Goal: Information Seeking & Learning: Get advice/opinions

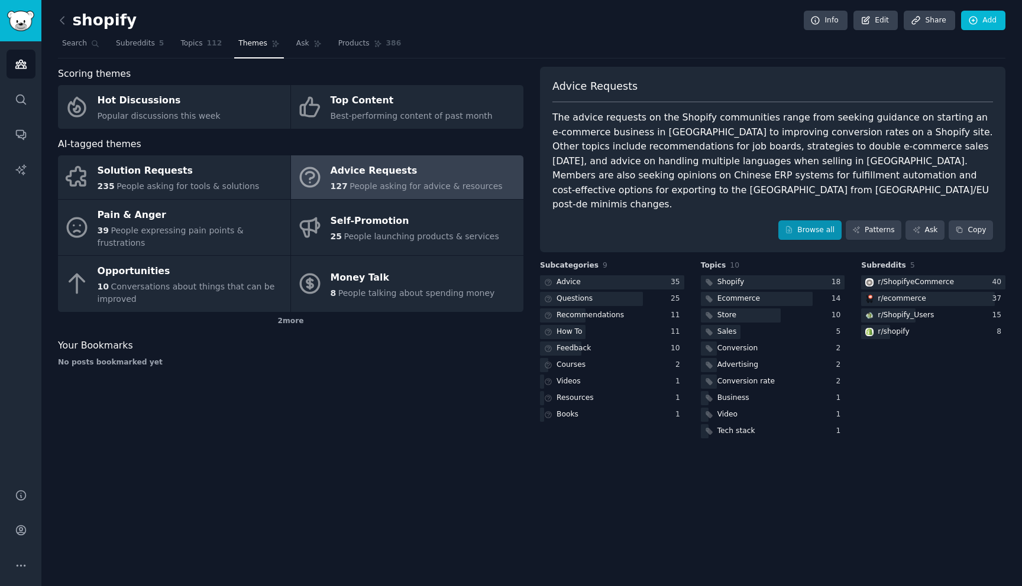
click at [800, 221] on link "Browse all" at bounding box center [809, 231] width 63 height 20
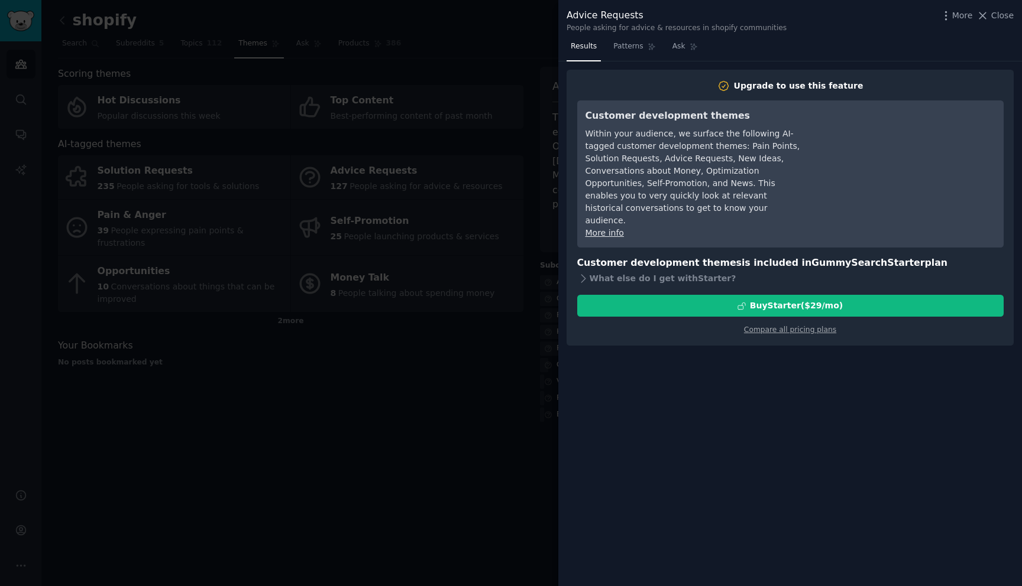
click at [530, 214] on div at bounding box center [511, 293] width 1022 height 586
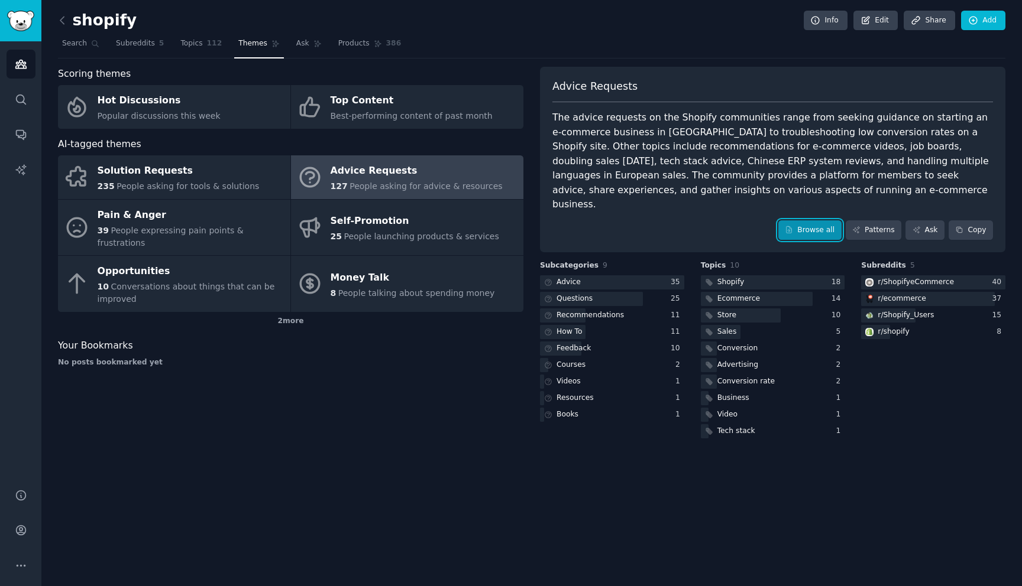
click at [809, 221] on link "Browse all" at bounding box center [809, 231] width 63 height 20
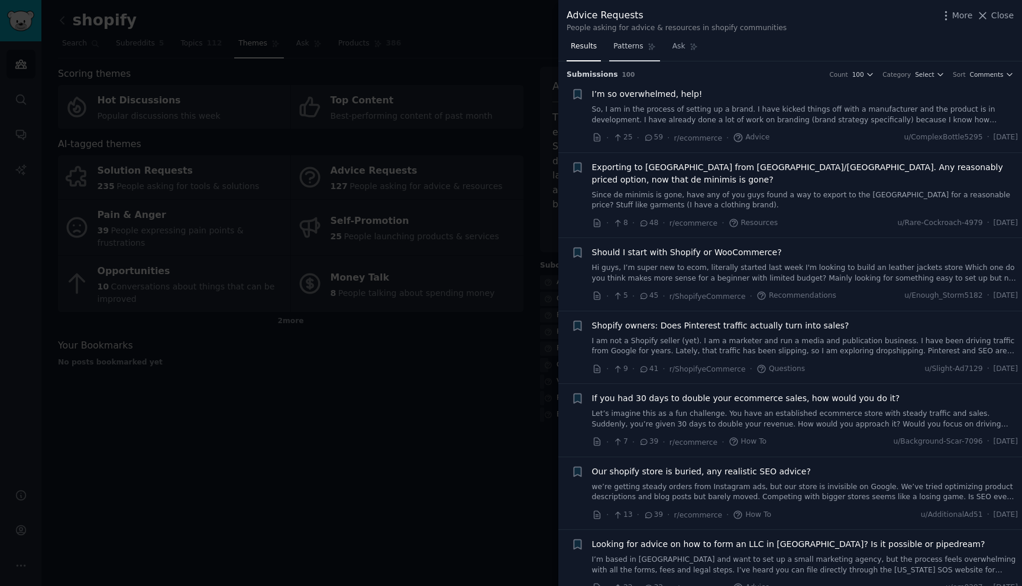
click at [624, 50] on span "Patterns" at bounding box center [628, 46] width 30 height 11
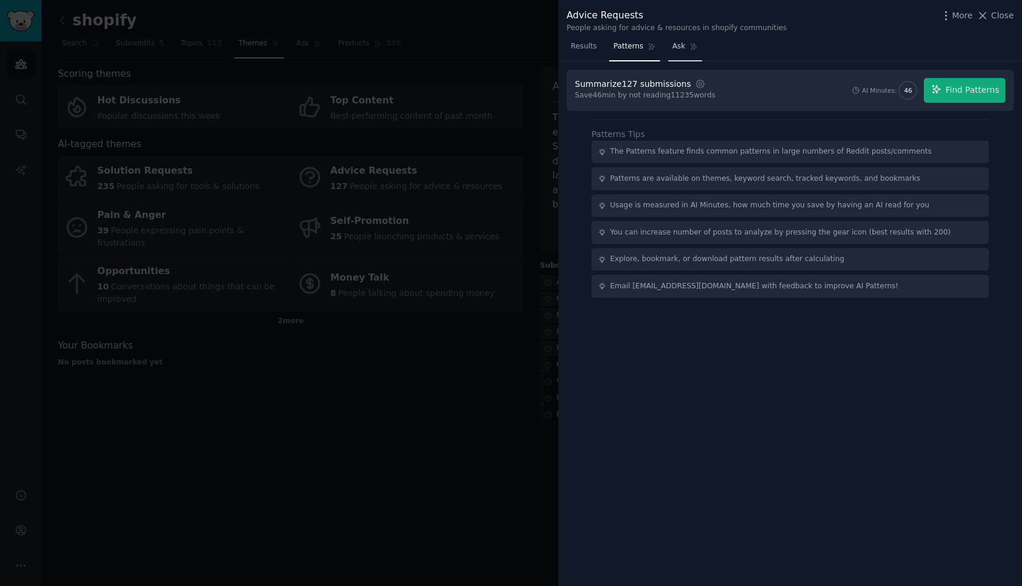
click at [679, 53] on link "Ask" at bounding box center [685, 49] width 34 height 24
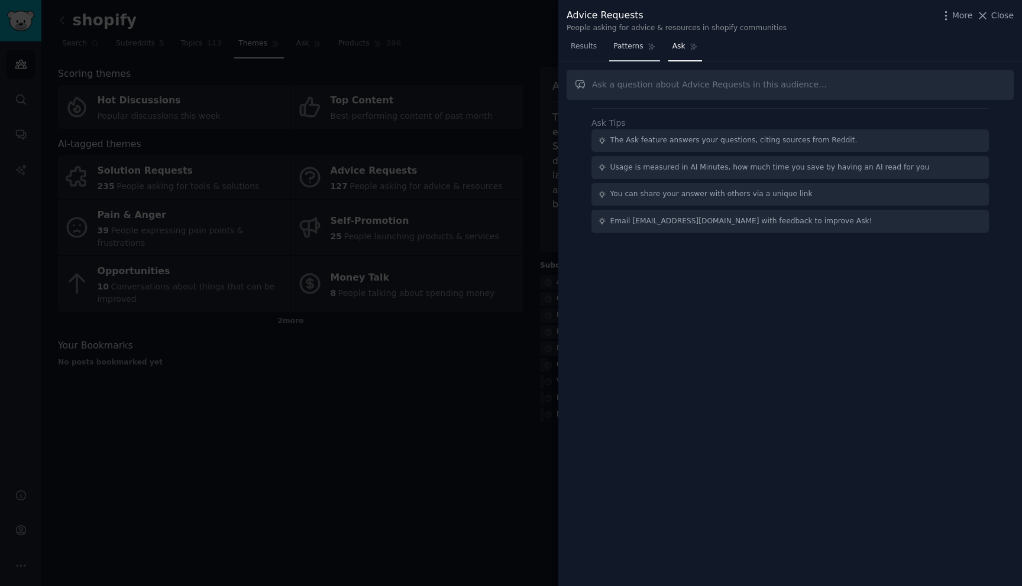
click at [625, 48] on span "Patterns" at bounding box center [628, 46] width 30 height 11
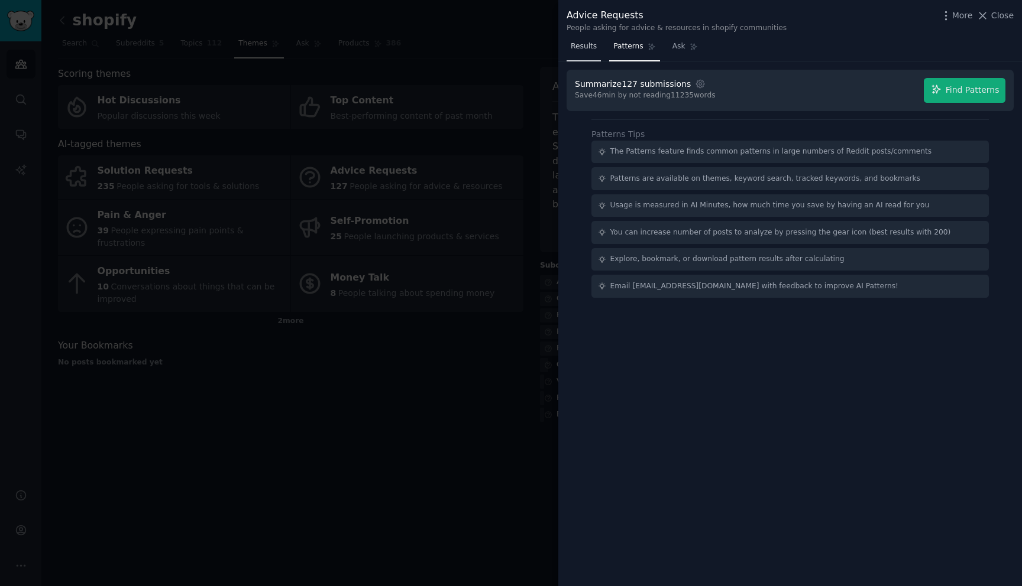
click at [586, 49] on span "Results" at bounding box center [583, 46] width 26 height 11
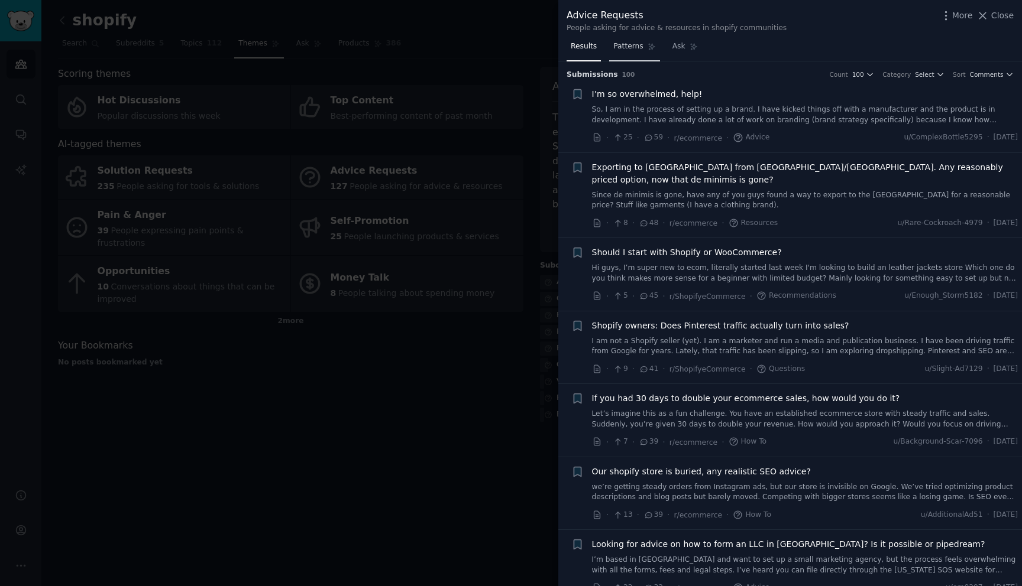
click at [621, 47] on span "Patterns" at bounding box center [628, 46] width 30 height 11
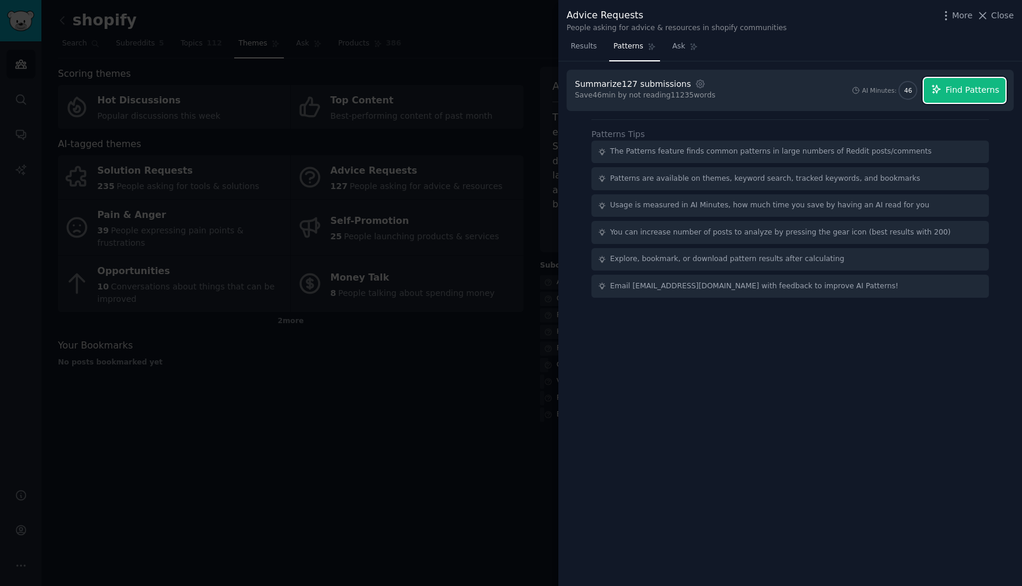
click at [972, 93] on span "Find Patterns" at bounding box center [972, 90] width 54 height 12
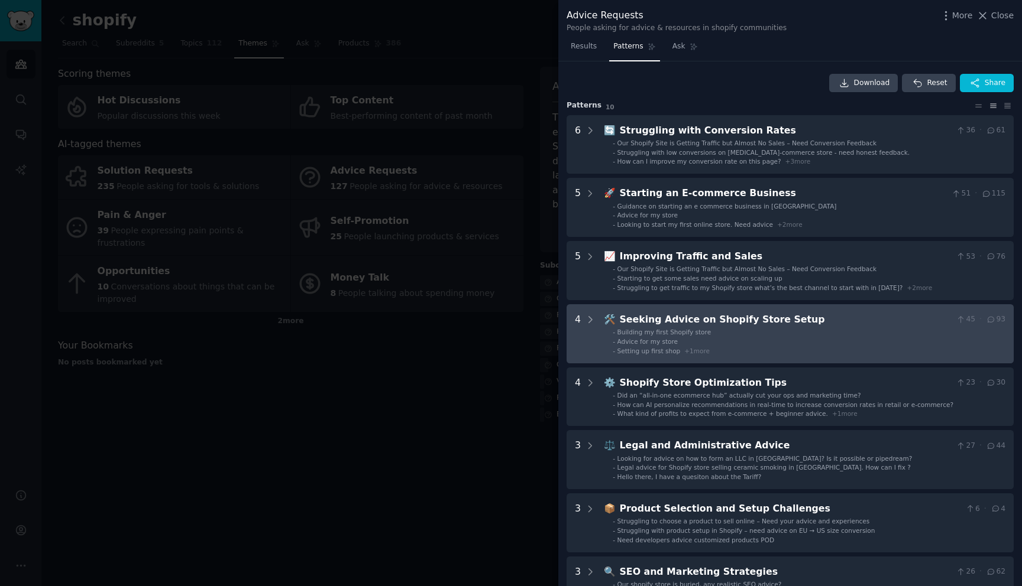
click at [760, 338] on li "- Advice for my store" at bounding box center [808, 342] width 393 height 8
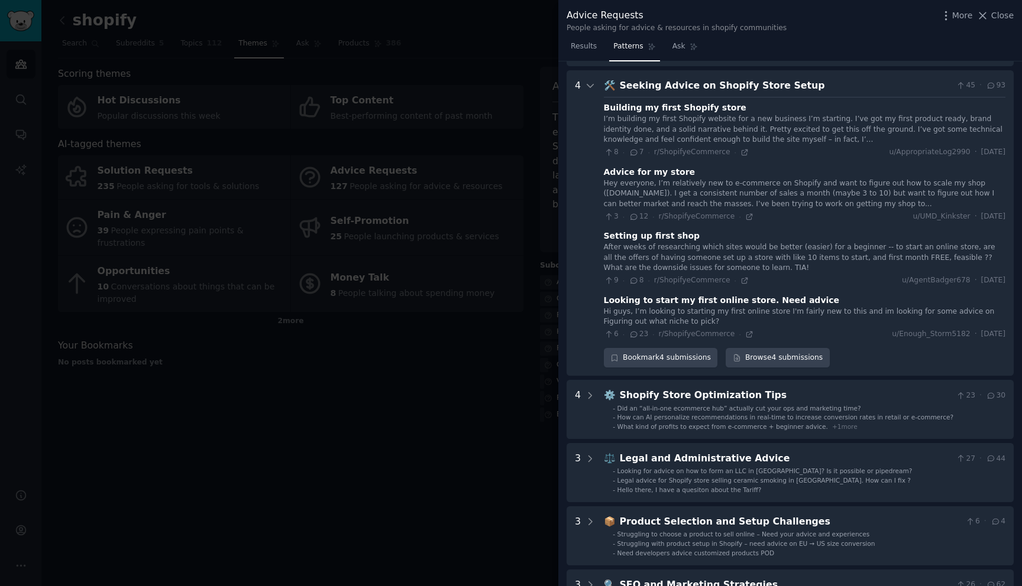
scroll to position [243, 0]
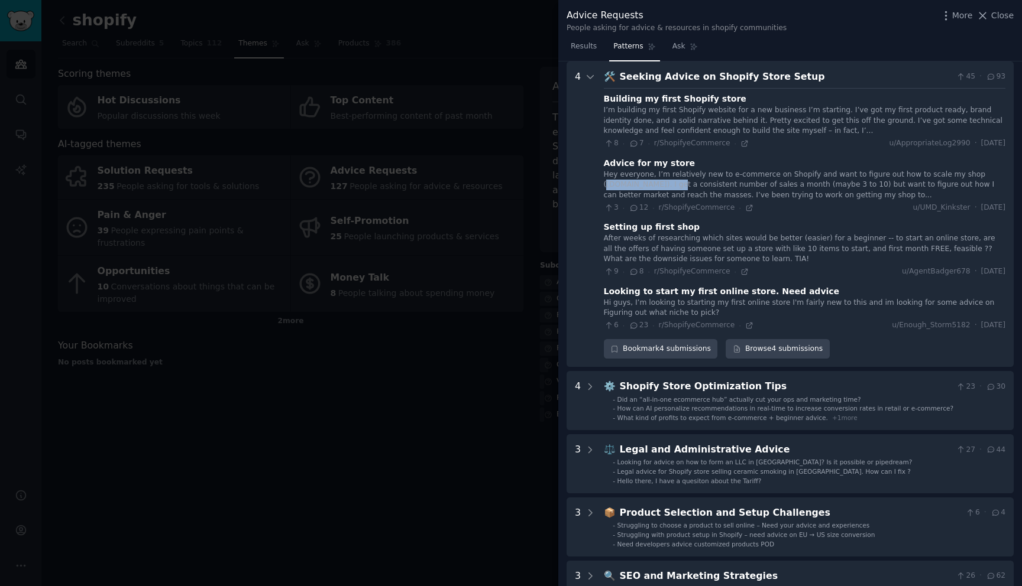
drag, startPoint x: 686, startPoint y: 186, endPoint x: 607, endPoint y: 187, distance: 79.8
click at [607, 187] on div "Hey everyone, I’m relatively new to e-commerce on Shopify and want to figure ou…" at bounding box center [804, 185] width 401 height 31
copy div "www.spicedanime.shop"
drag, startPoint x: 919, startPoint y: 198, endPoint x: 762, endPoint y: 187, distance: 157.0
click at [762, 187] on div "Hey everyone, I’m relatively new to e-commerce on Shopify and want to figure ou…" at bounding box center [804, 185] width 401 height 31
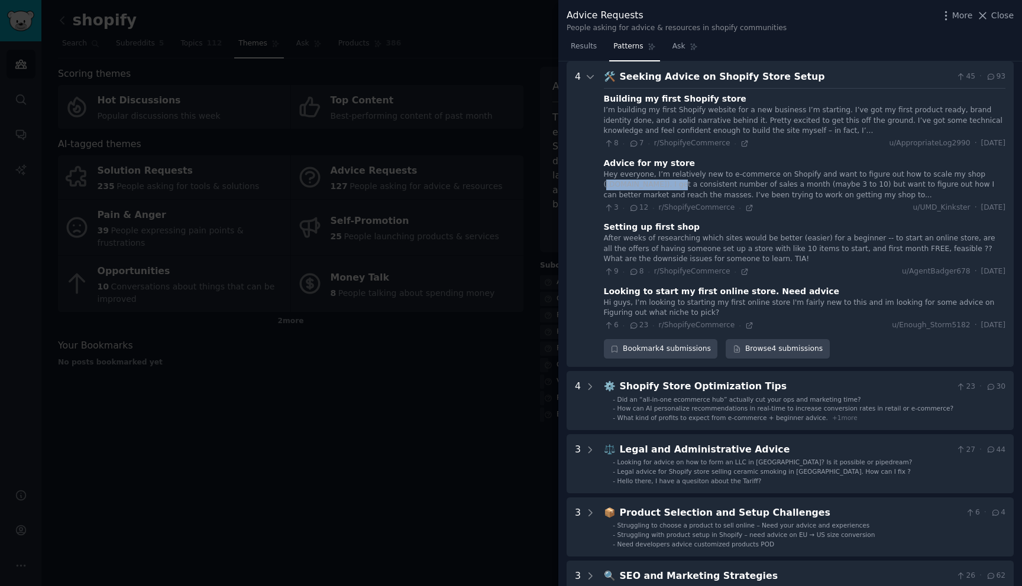
click at [800, 187] on div "Hey everyone, I’m relatively new to e-commerce on Shopify and want to figure ou…" at bounding box center [804, 185] width 401 height 31
click at [769, 179] on div "Hey everyone, I’m relatively new to e-commerce on Shopify and want to figure ou…" at bounding box center [804, 185] width 401 height 31
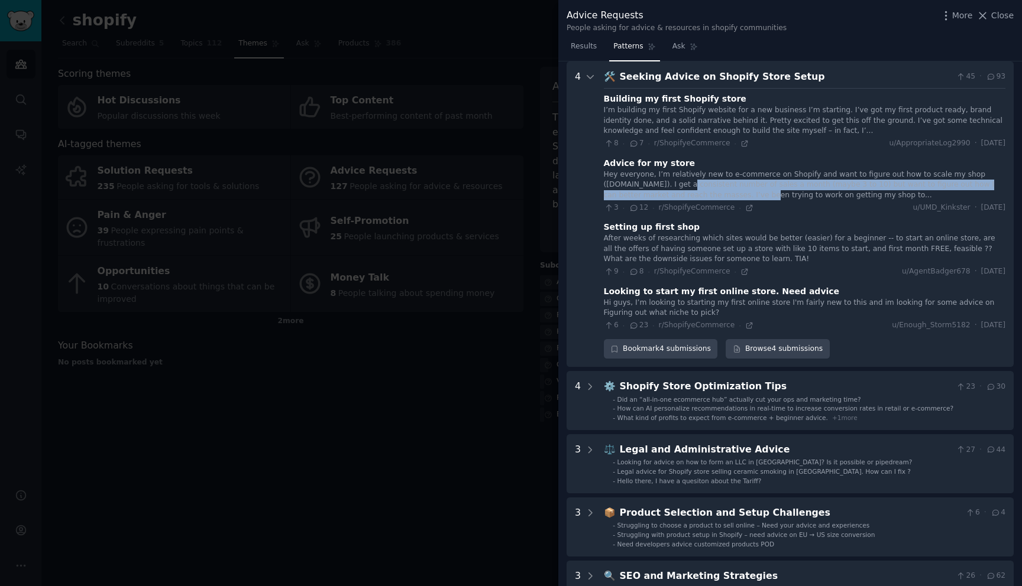
drag, startPoint x: 693, startPoint y: 184, endPoint x: 744, endPoint y: 196, distance: 52.3
click at [744, 196] on div "Hey everyone, I’m relatively new to e-commerce on Shopify and want to figure ou…" at bounding box center [804, 185] width 401 height 31
copy div "I get a consistent number of sales a month (maybe 3 to 10) but want to figure o…"
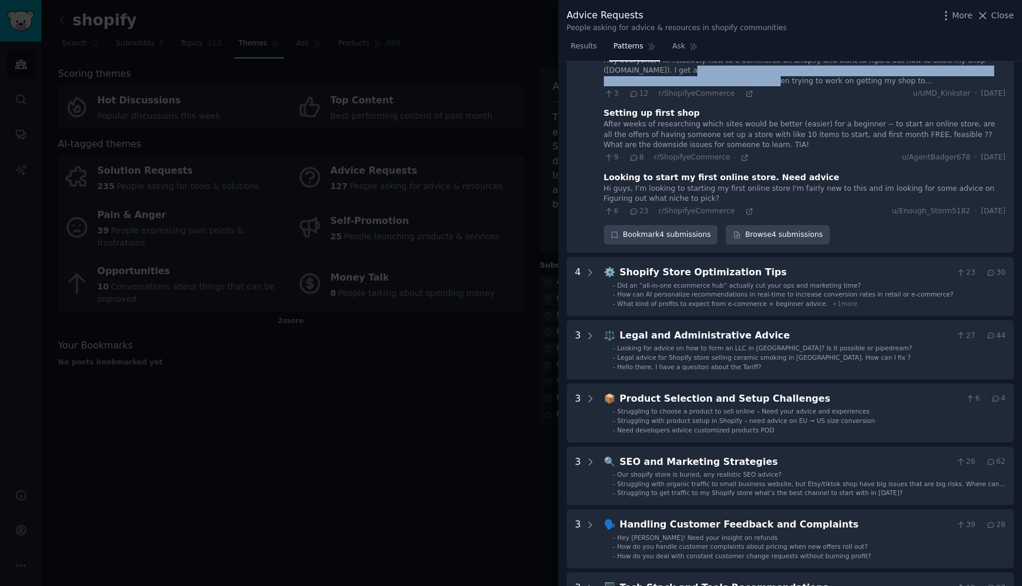
scroll to position [361, 0]
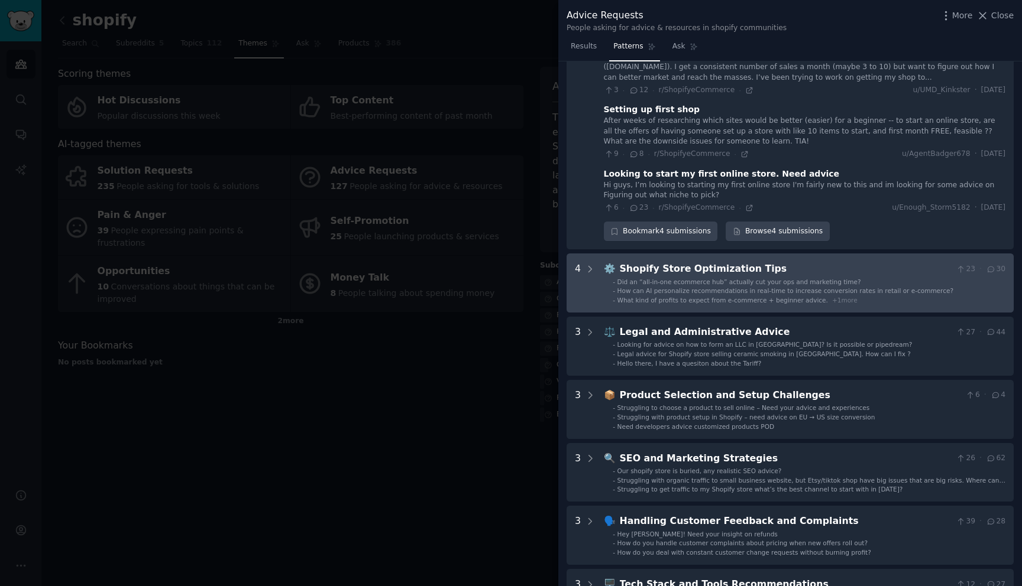
click at [741, 273] on div "Shopify Store Optimization Tips" at bounding box center [786, 269] width 332 height 15
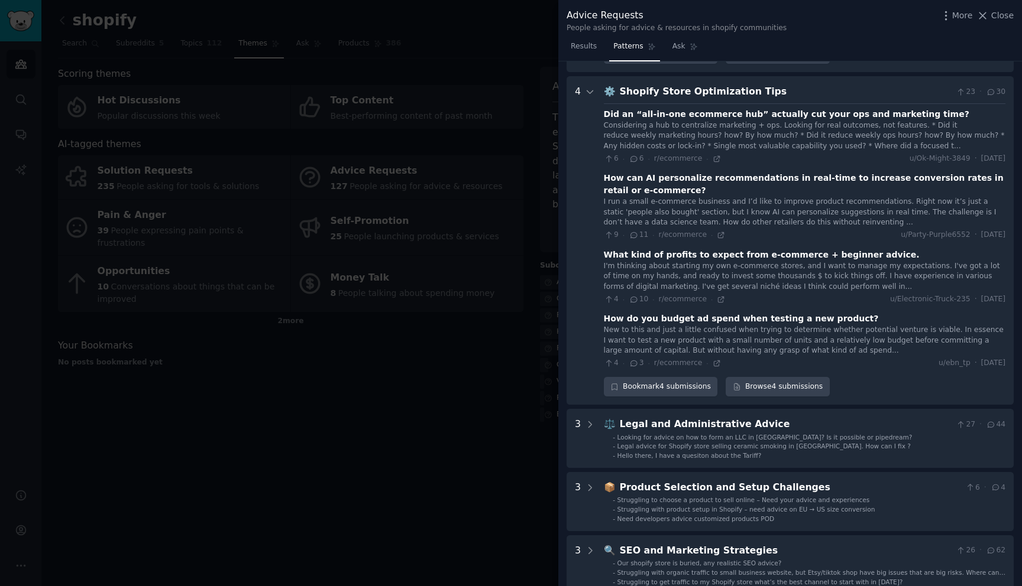
scroll to position [553, 0]
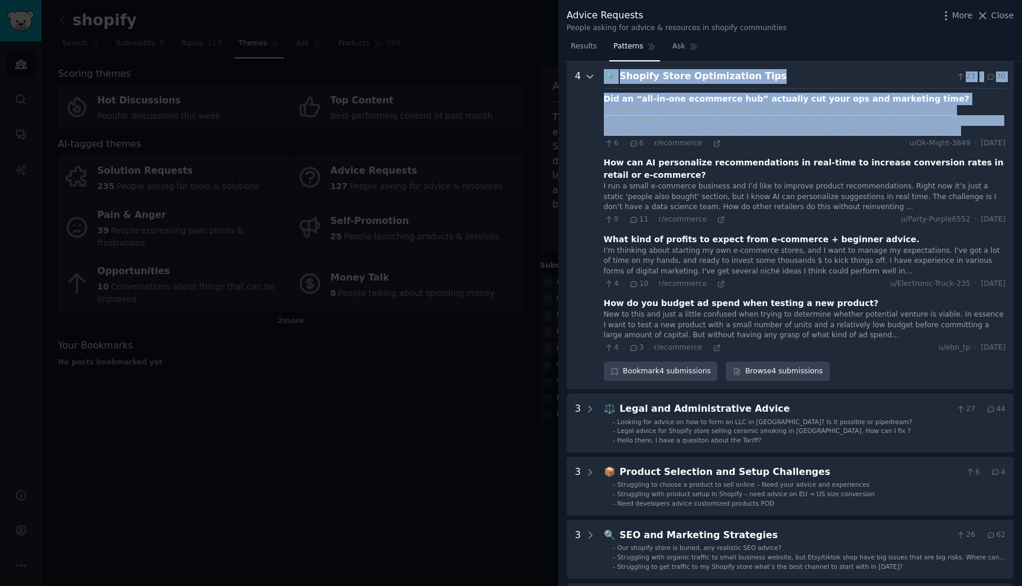
drag, startPoint x: 874, startPoint y: 132, endPoint x: 593, endPoint y: 116, distance: 281.3
click at [593, 116] on Tips "4 ⚙️ Shopify Store Optimization Tips 23 · 30 Did an “all‑in‑one ecommerce hub” …" at bounding box center [789, 225] width 447 height 329
click at [763, 116] on div "Considering a hub to centralize marketing + ops. Looking for real outcomes, not…" at bounding box center [804, 120] width 401 height 31
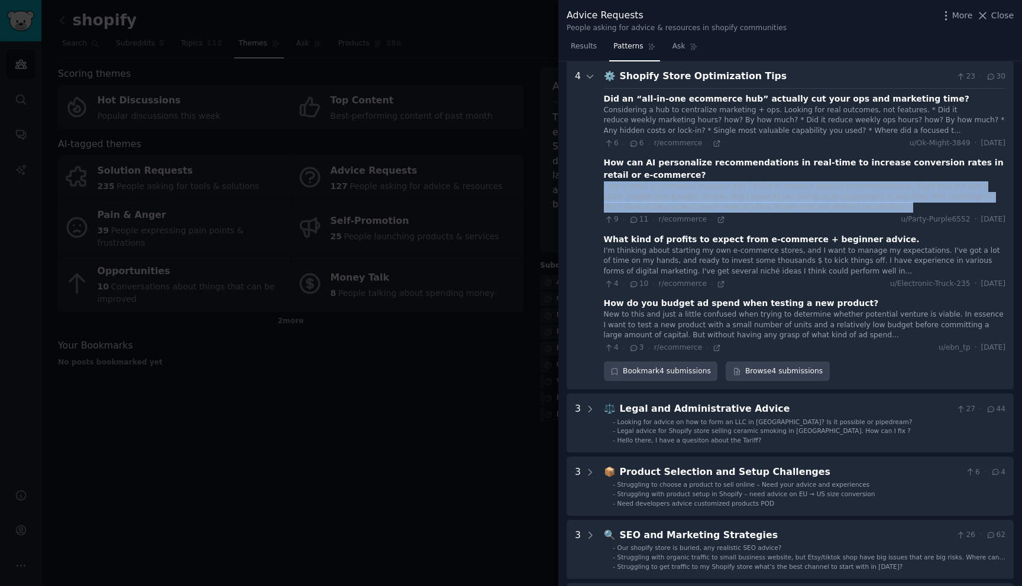
drag, startPoint x: 856, startPoint y: 210, endPoint x: 601, endPoint y: 190, distance: 255.6
click at [601, 190] on Tips "4 ⚙️ Shopify Store Optimization Tips 23 · 30 Did an “all‑in‑one ecommerce hub” …" at bounding box center [789, 225] width 447 height 329
copy div "I run a small e-commerce business and I’d like to improve product recommendatio…"
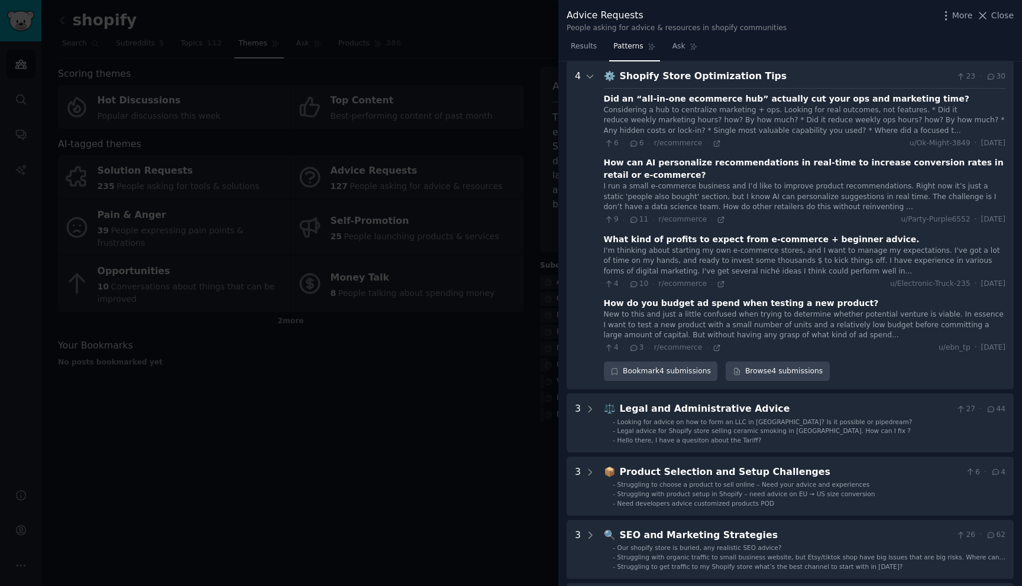
click at [690, 258] on div "I'm thinking about starting my own e-commerce stores, and I want to manage my e…" at bounding box center [804, 261] width 401 height 31
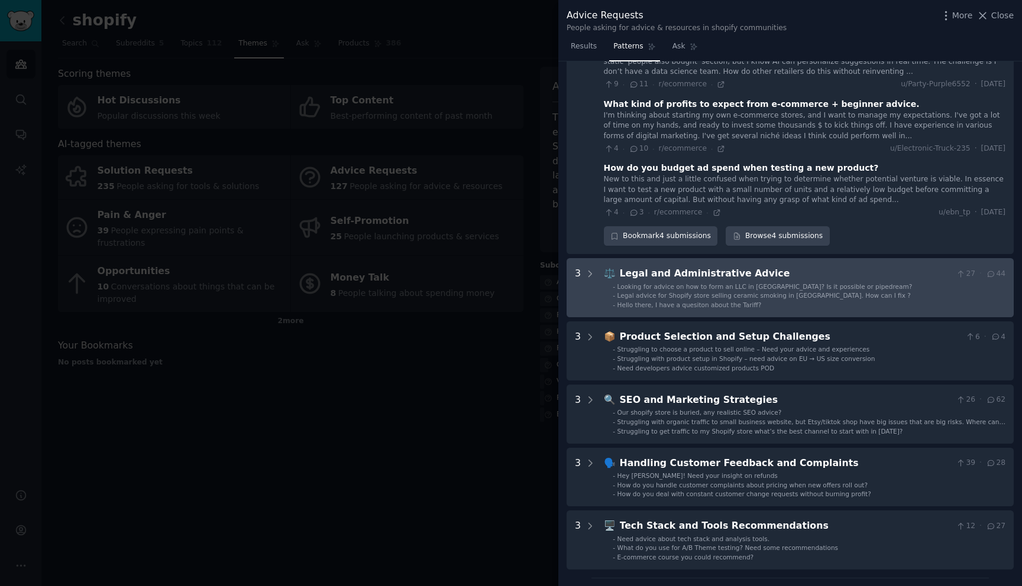
scroll to position [691, 0]
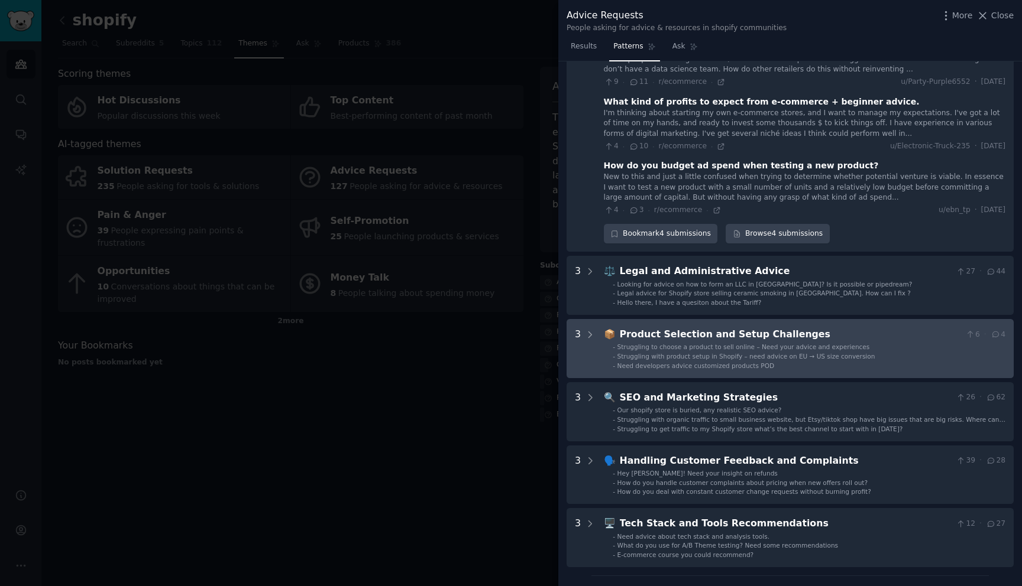
click at [834, 354] on span "Struggling with product setup in Shopify – need advice on EU → US size conversi…" at bounding box center [746, 356] width 258 height 7
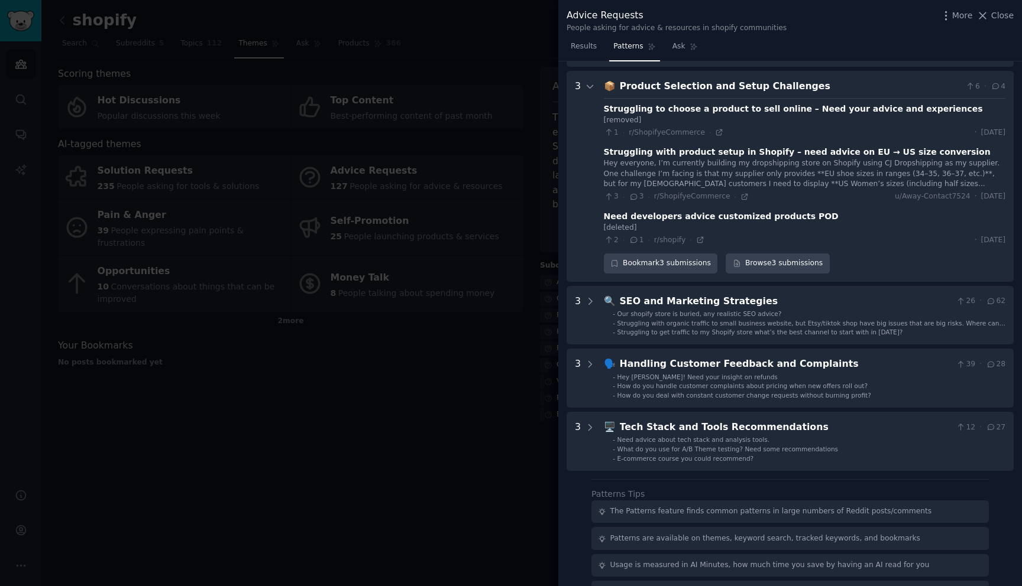
scroll to position [949, 0]
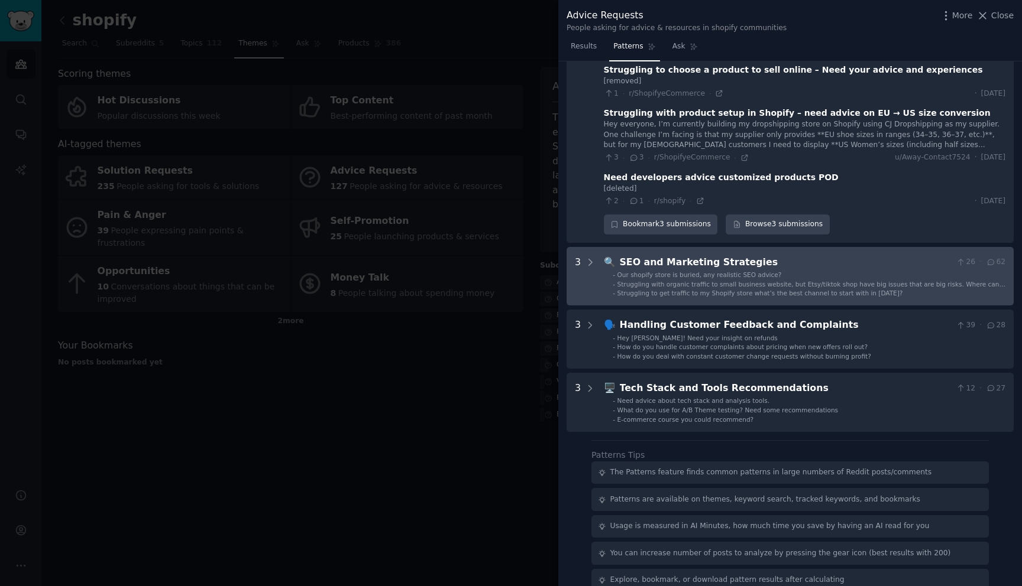
click at [825, 270] on div "🔍 SEO and Marketing Strategies 26 · 62 - Our shopify store is buried, any reali…" at bounding box center [804, 276] width 401 height 43
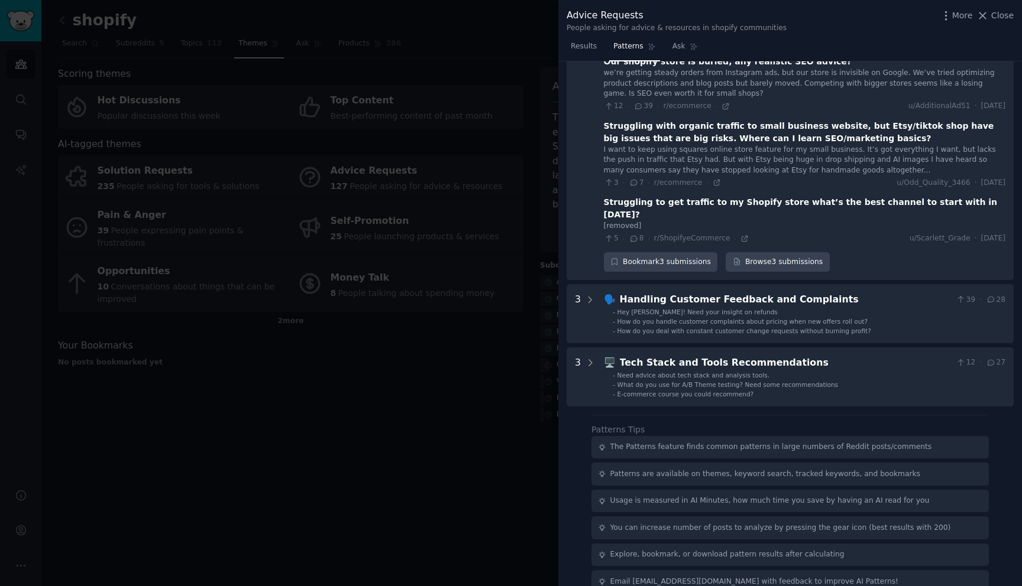
scroll to position [1206, 0]
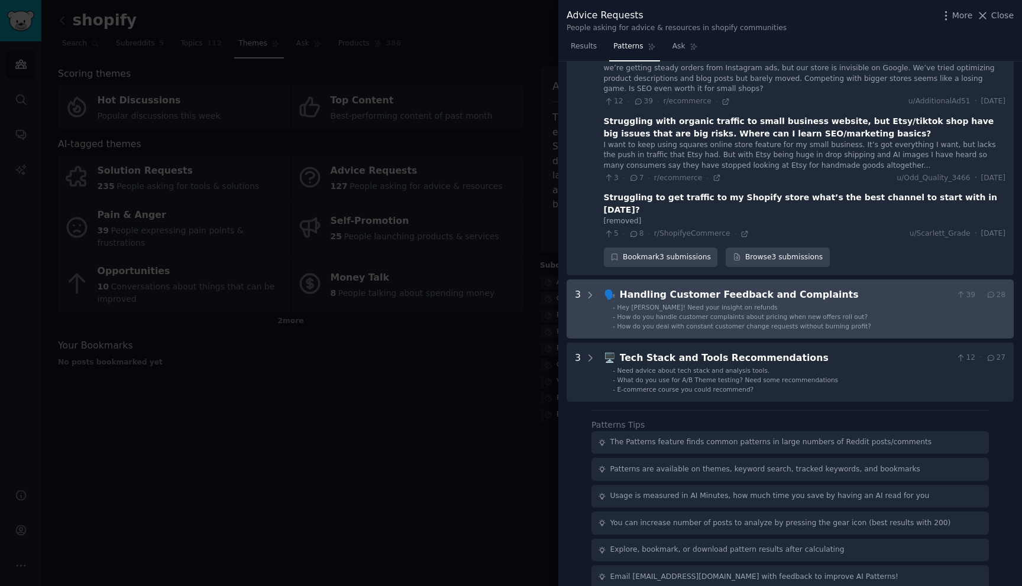
click at [841, 290] on div "🗣️ Handling Customer Feedback and Complaints 39 · 28 - Hey sellers! Need your i…" at bounding box center [804, 309] width 401 height 43
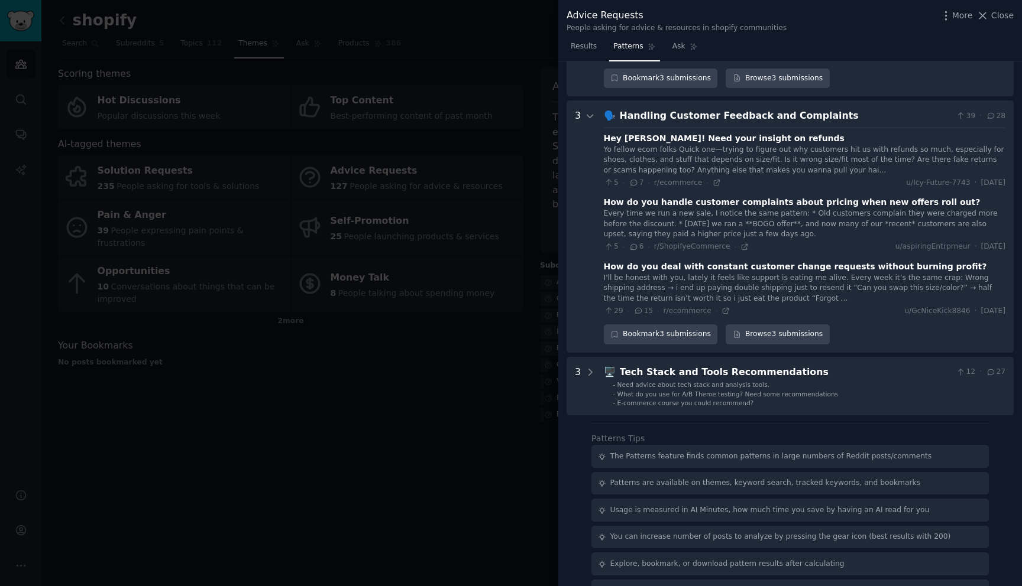
scroll to position [1401, 0]
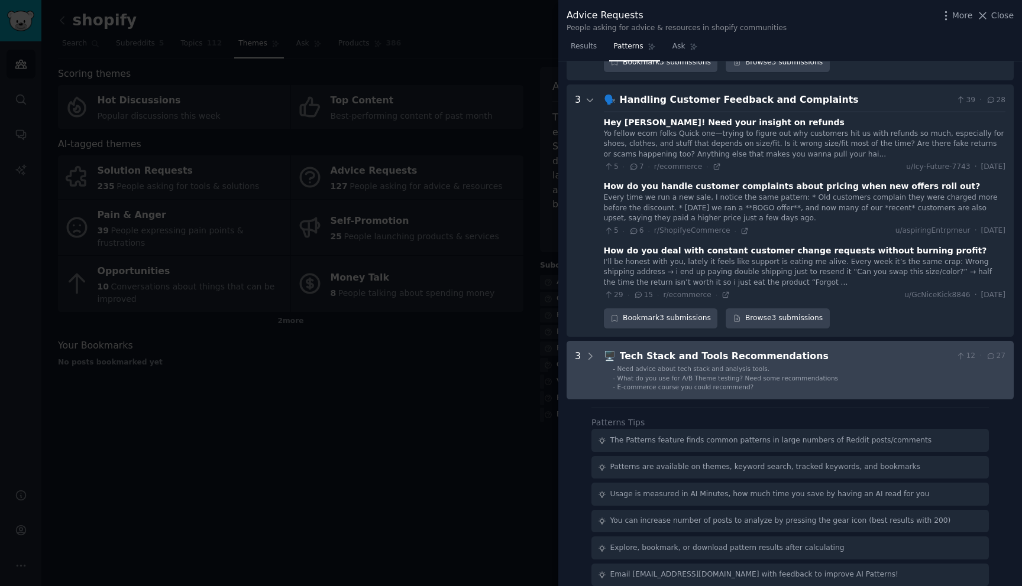
click at [835, 349] on div "Tech Stack and Tools Recommendations" at bounding box center [786, 356] width 332 height 15
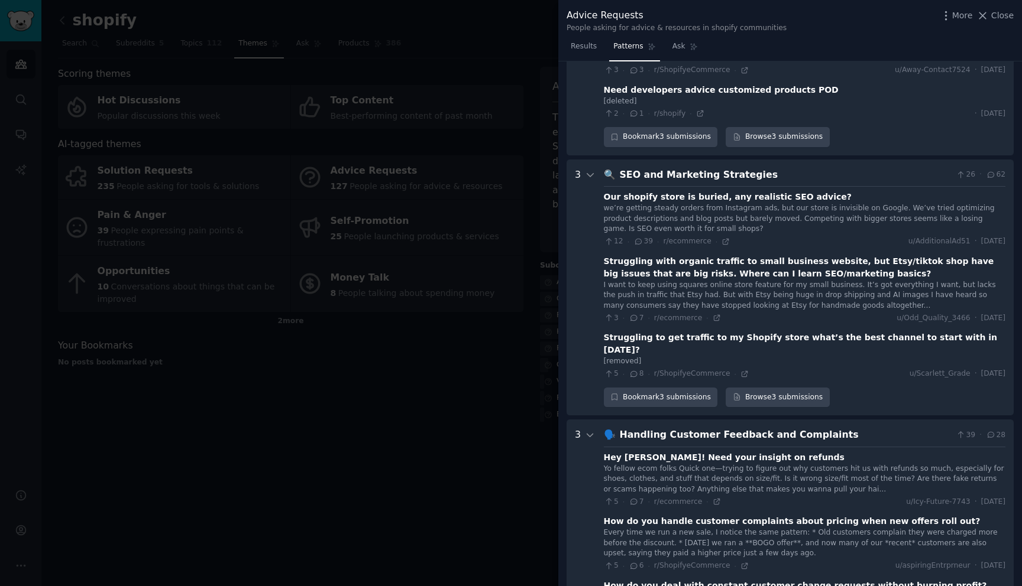
scroll to position [845, 0]
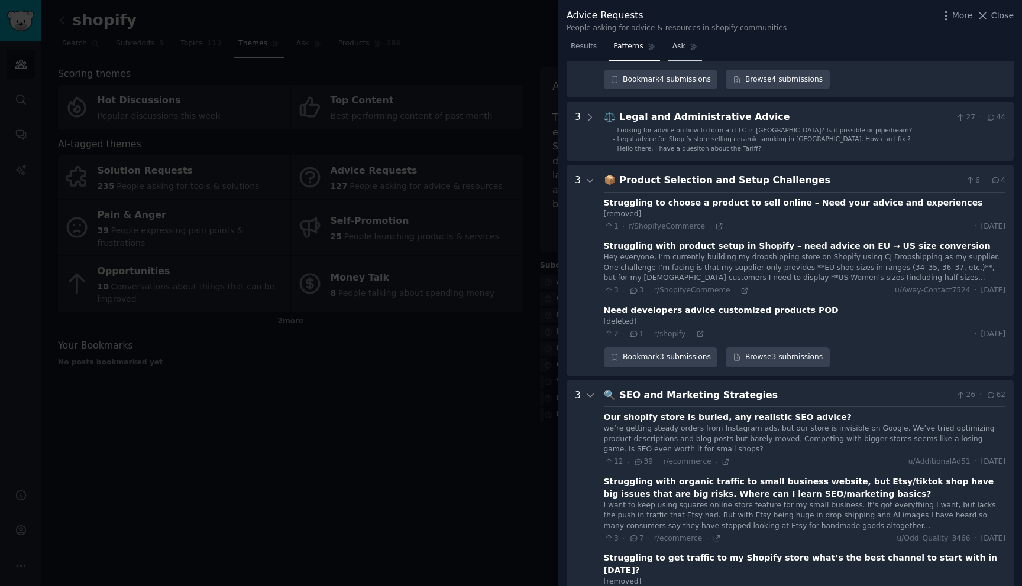
click at [679, 52] on link "Ask" at bounding box center [685, 49] width 34 height 24
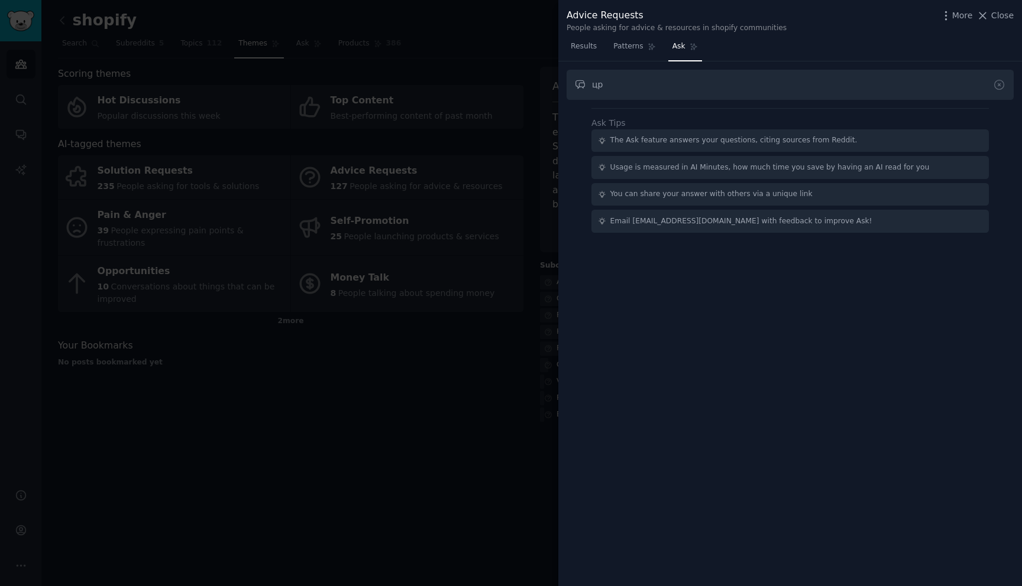
type input "ц"
type input "w"
type input "routine of sellers"
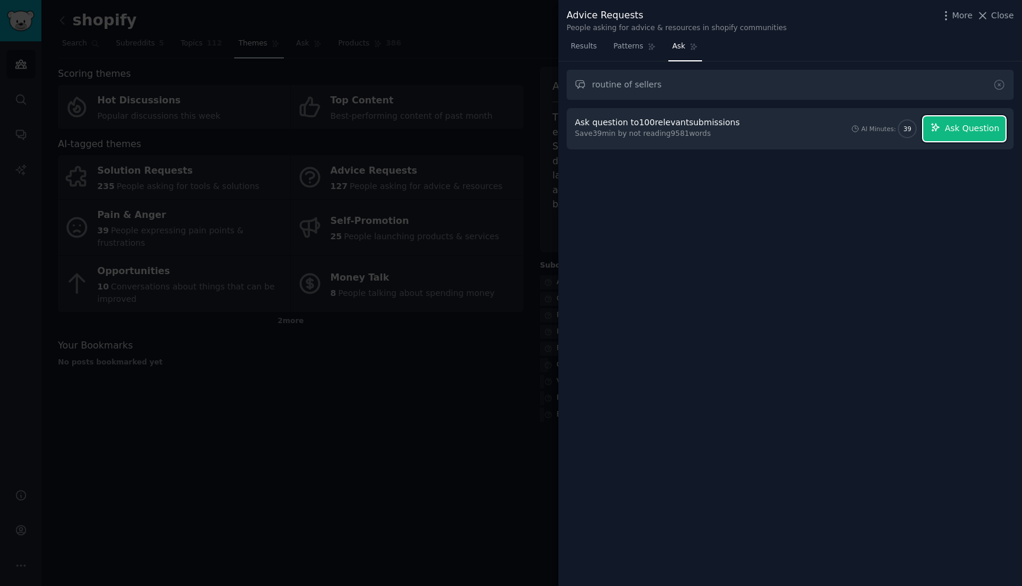
click at [979, 131] on span "Ask Question" at bounding box center [971, 128] width 54 height 12
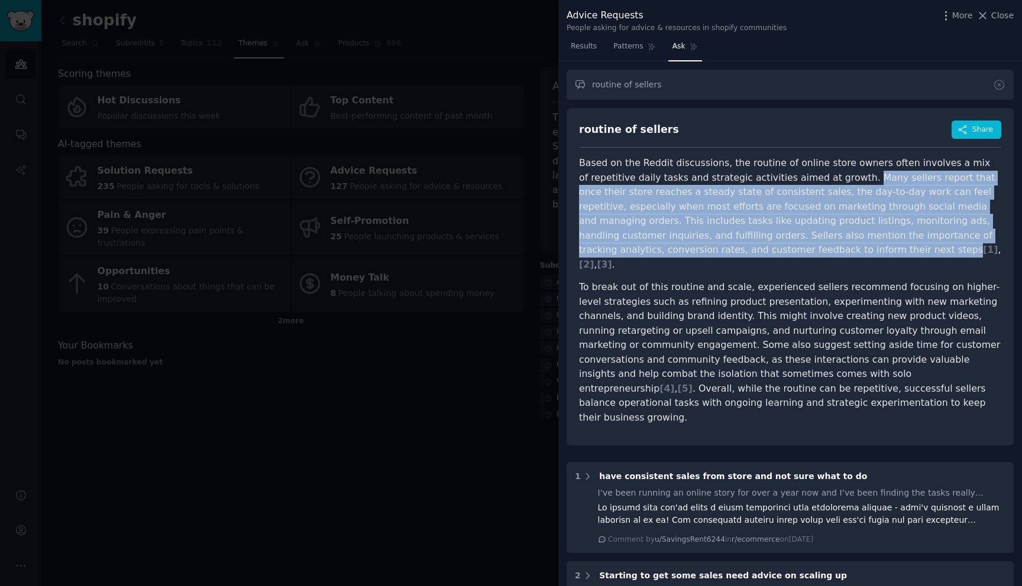
drag, startPoint x: 839, startPoint y: 176, endPoint x: 767, endPoint y: 250, distance: 103.3
click at [768, 250] on p "Based on the Reddit discussions, the routine of online store owners often invol…" at bounding box center [790, 214] width 422 height 116
copy p "Many sellers report that once their store reaches a steady state of consistent …"
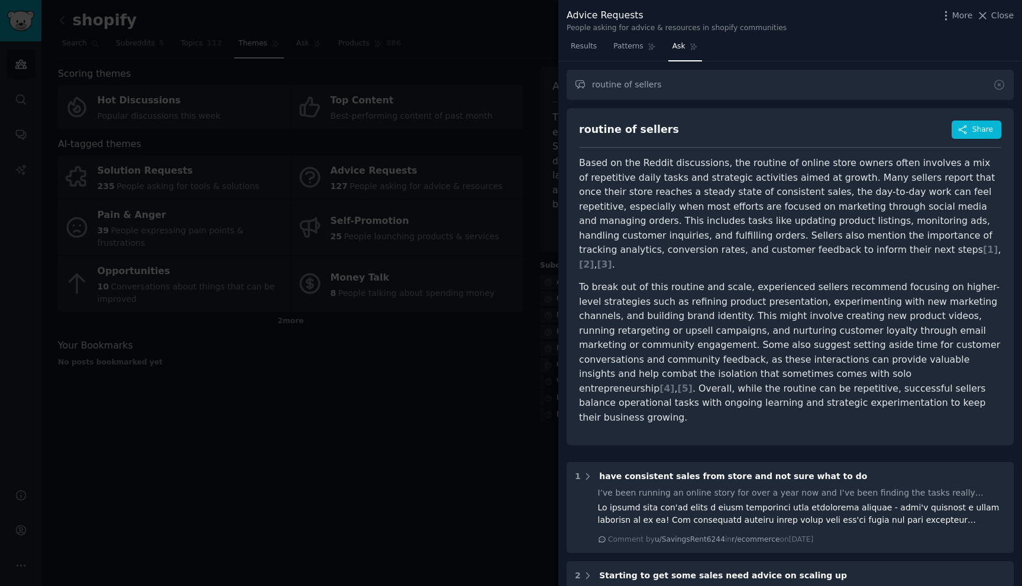
click at [783, 329] on p "To break out of this routine and scale, experienced sellers recommend focusing …" at bounding box center [790, 352] width 422 height 145
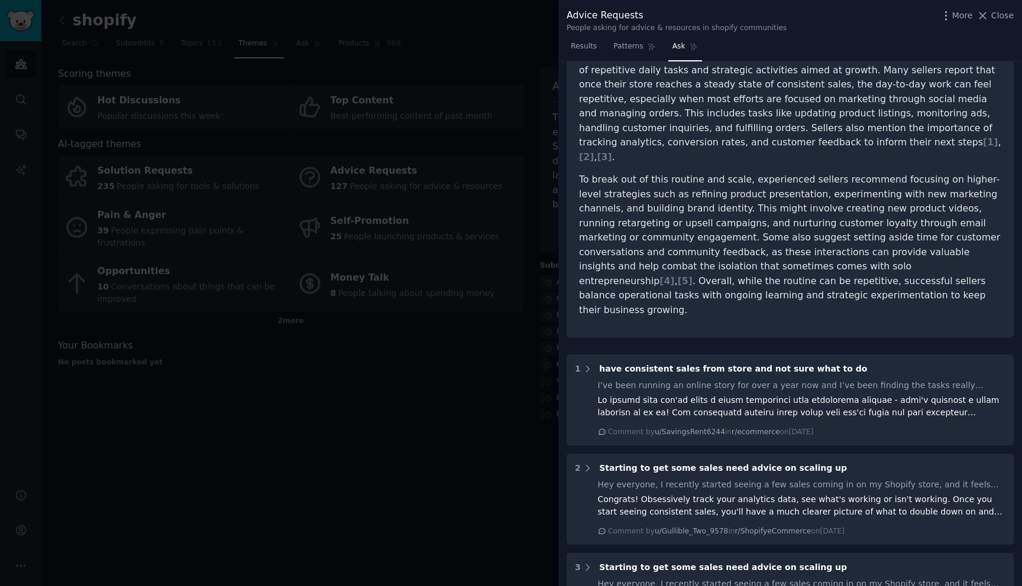
scroll to position [138, 0]
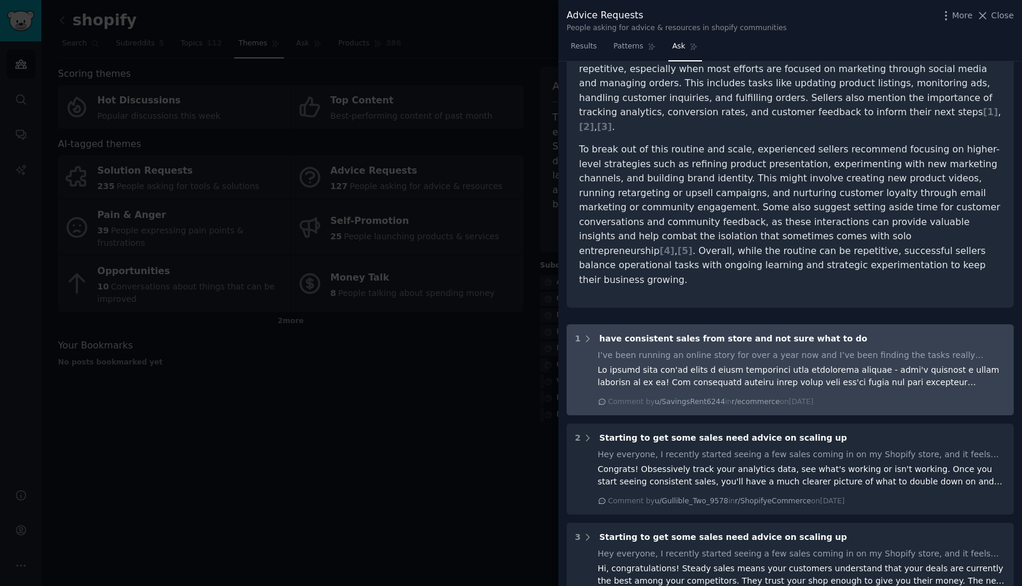
click at [752, 349] on div "I’ve been running an online story for over a year now and I’ve been finding the…" at bounding box center [802, 355] width 408 height 12
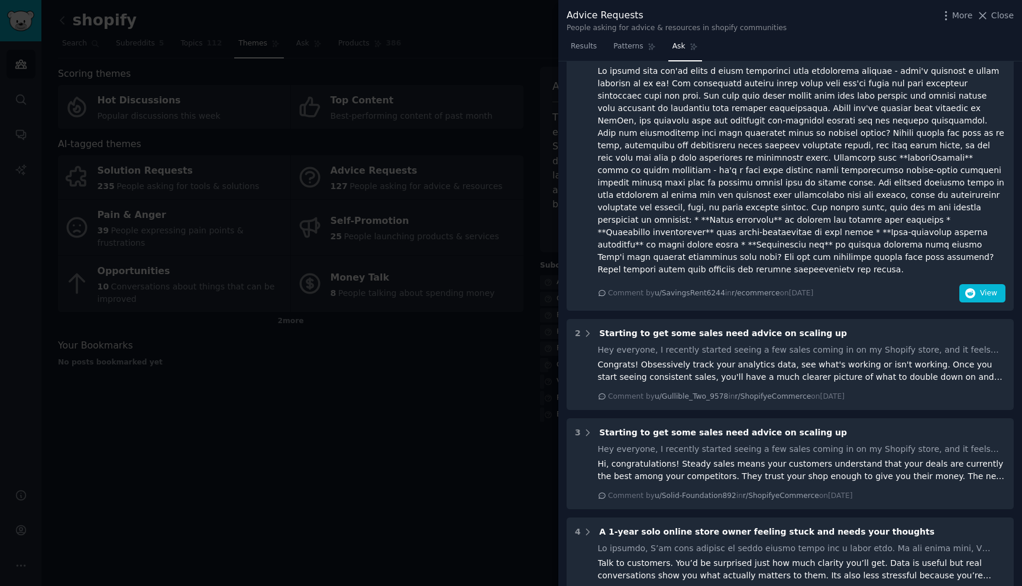
scroll to position [488, 0]
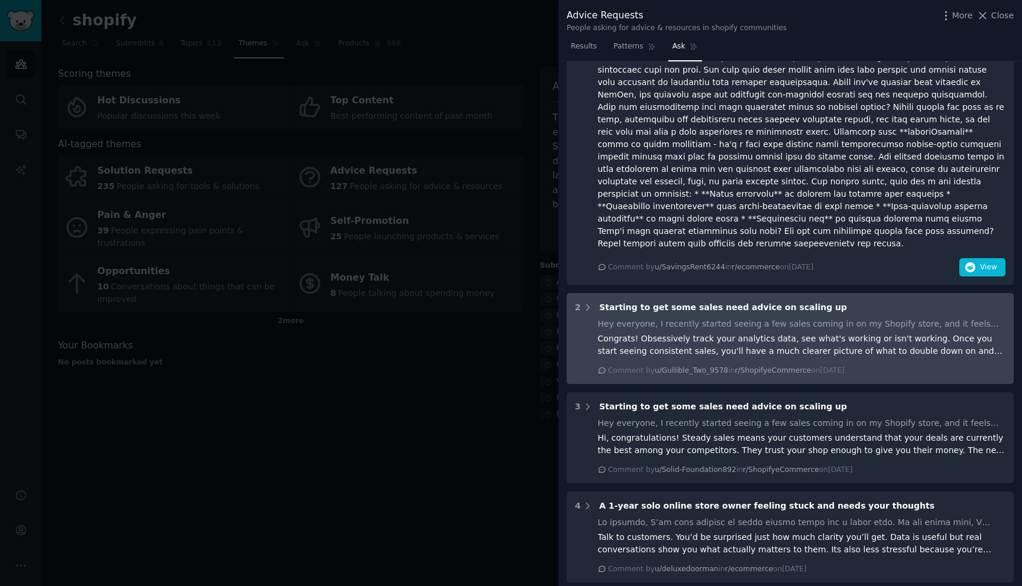
click at [861, 333] on div "Congrats! Obsessively track your analytics data, see what's working or isn't wo…" at bounding box center [802, 345] width 408 height 25
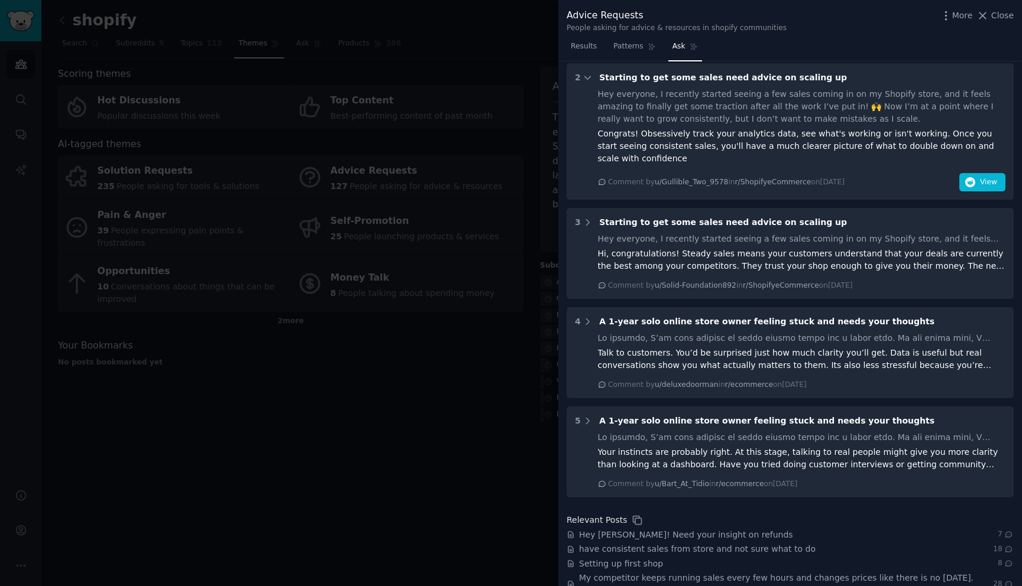
scroll to position [718, 0]
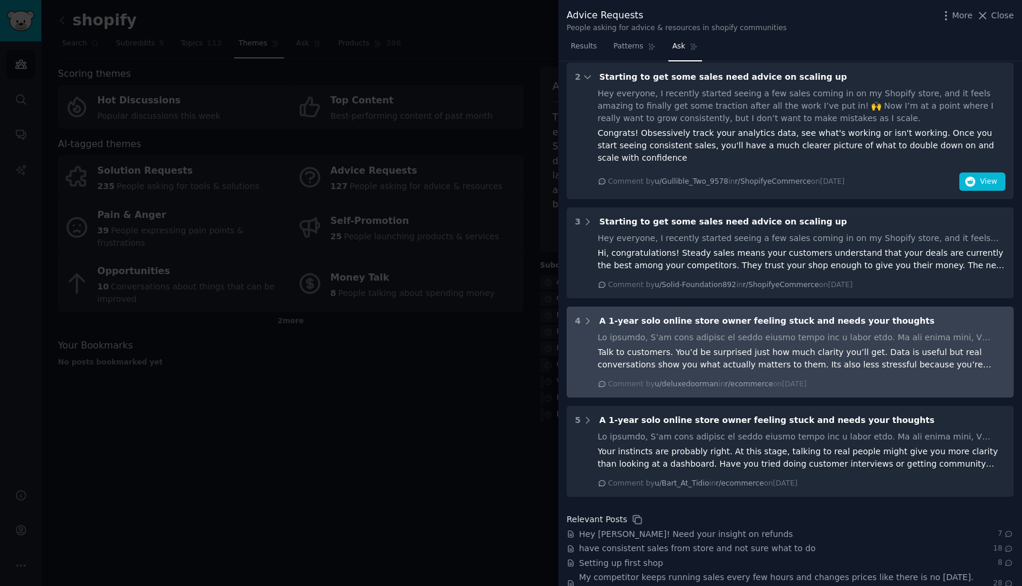
click at [863, 346] on div "Talk to customers. You’d be surprised just how much clarity you’ll get. Data is…" at bounding box center [802, 358] width 408 height 25
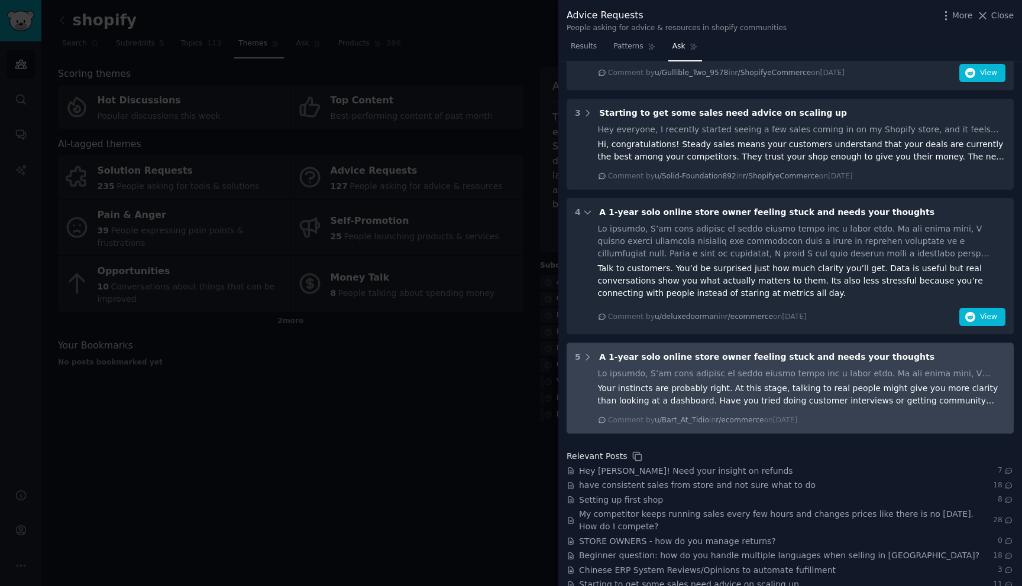
scroll to position [828, 0]
click at [812, 382] on div "Your instincts are probably right. At this stage, talking to real people might …" at bounding box center [802, 394] width 408 height 25
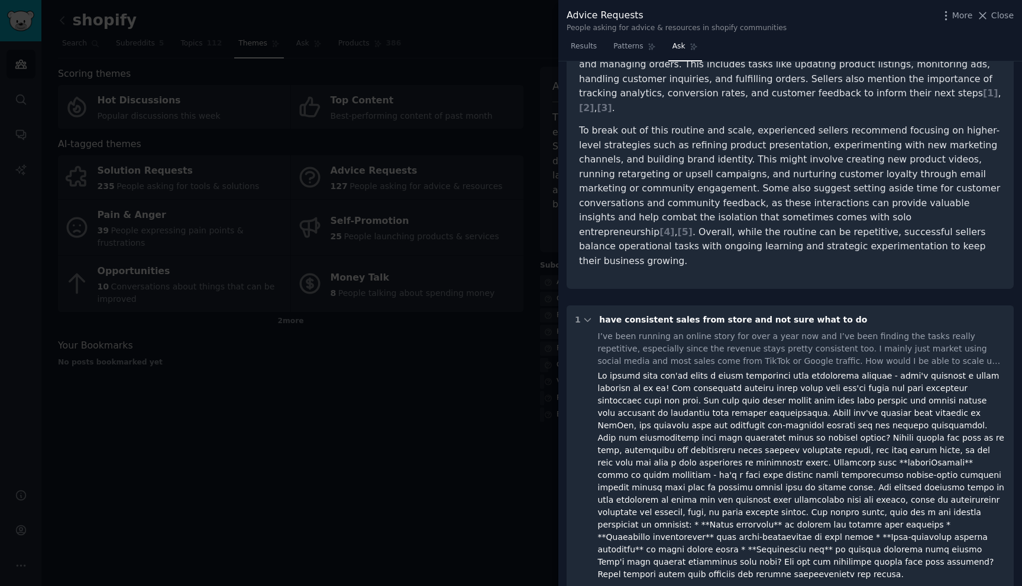
scroll to position [0, 0]
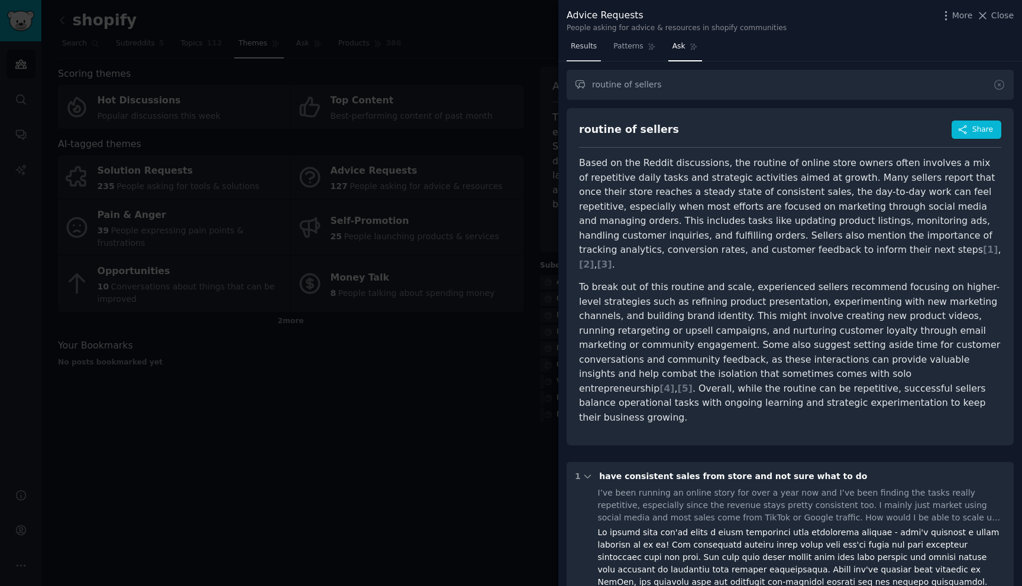
click at [576, 50] on span "Results" at bounding box center [583, 46] width 26 height 11
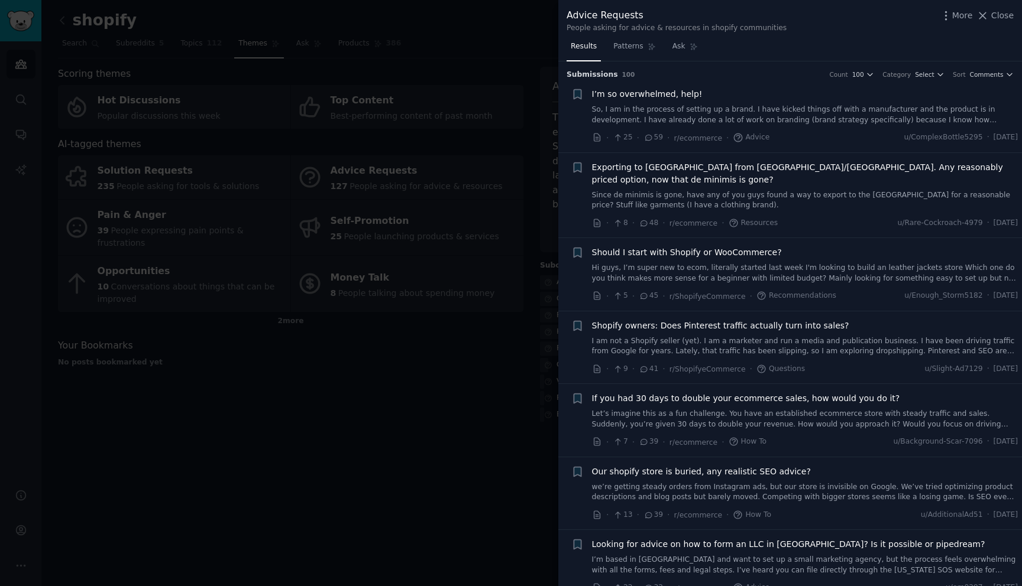
click at [517, 95] on div at bounding box center [511, 293] width 1022 height 586
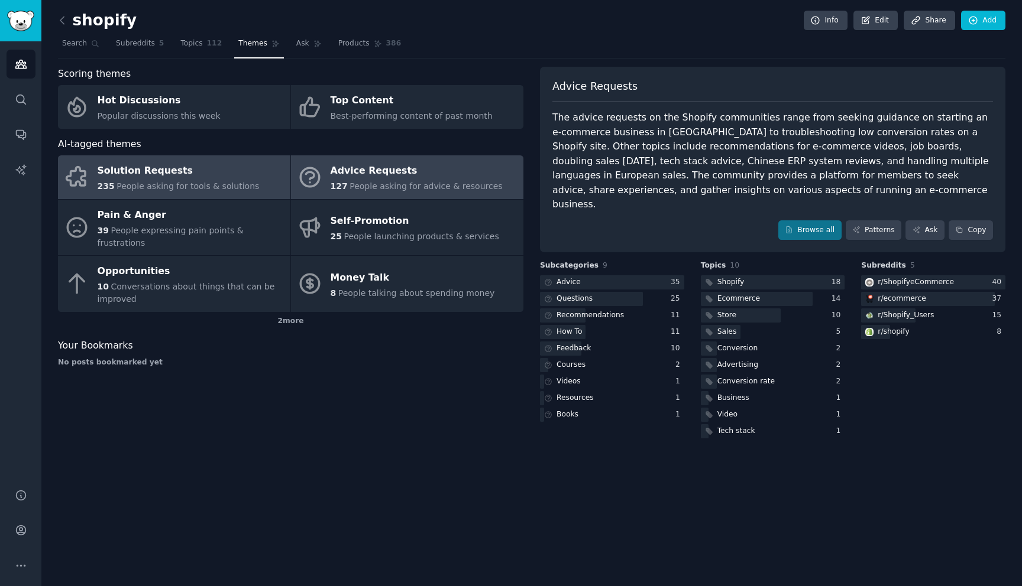
click at [231, 174] on div "Solution Requests" at bounding box center [179, 171] width 162 height 19
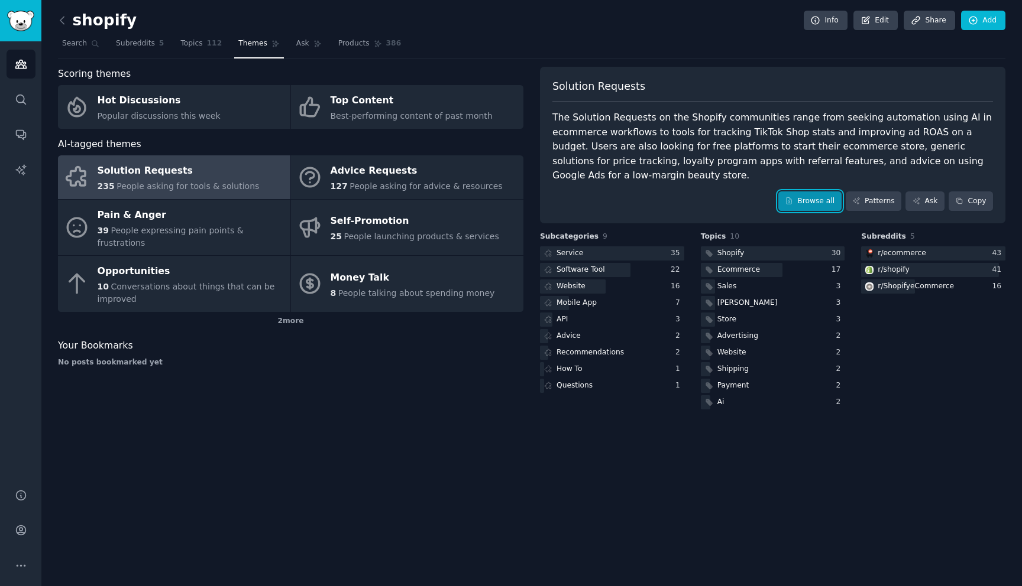
click at [799, 205] on link "Browse all" at bounding box center [809, 202] width 63 height 20
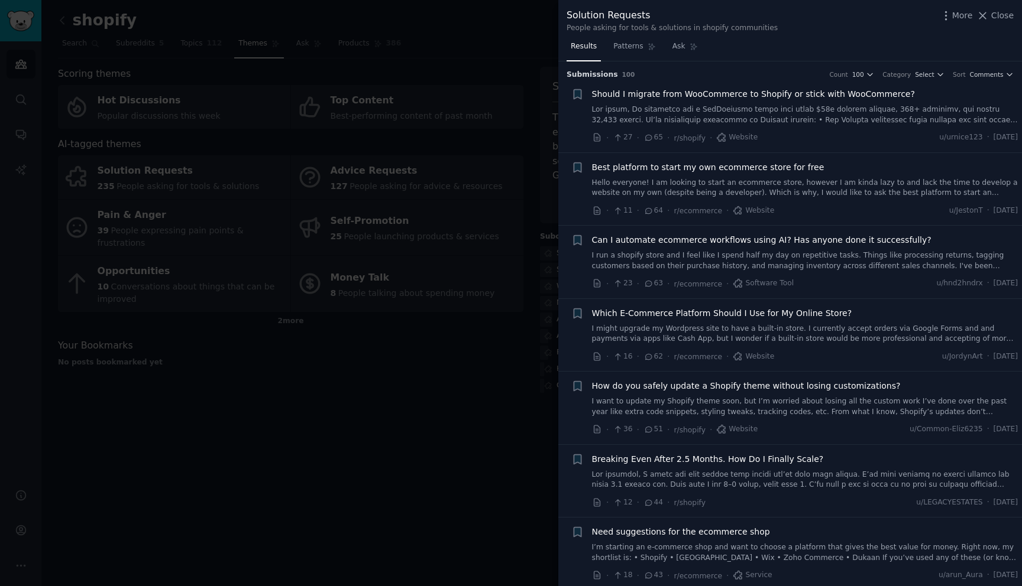
click at [822, 120] on link at bounding box center [805, 115] width 426 height 21
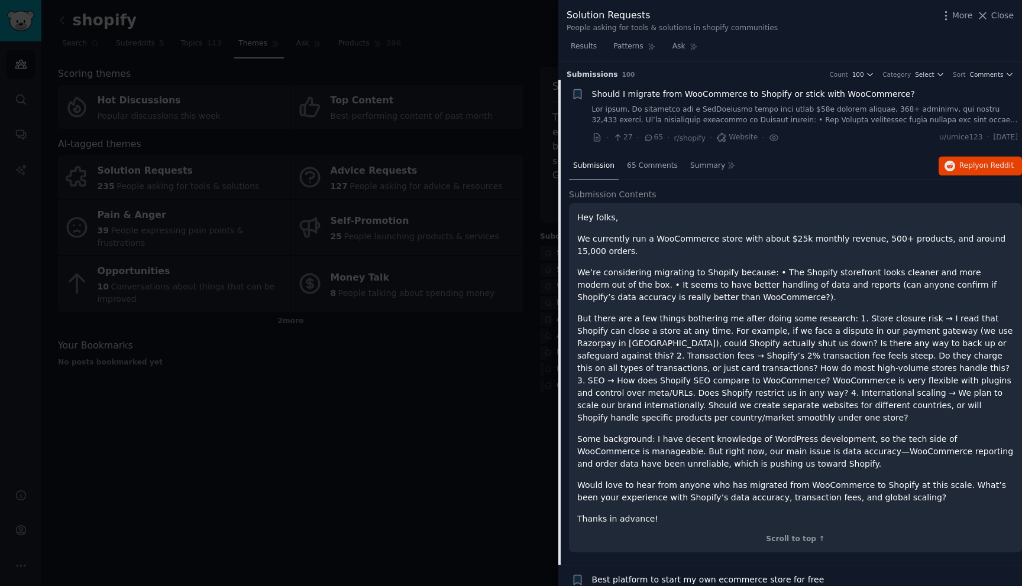
click at [725, 92] on span "Should I migrate from WooCommerce to Shopify or stick with WooCommerce?" at bounding box center [753, 94] width 323 height 12
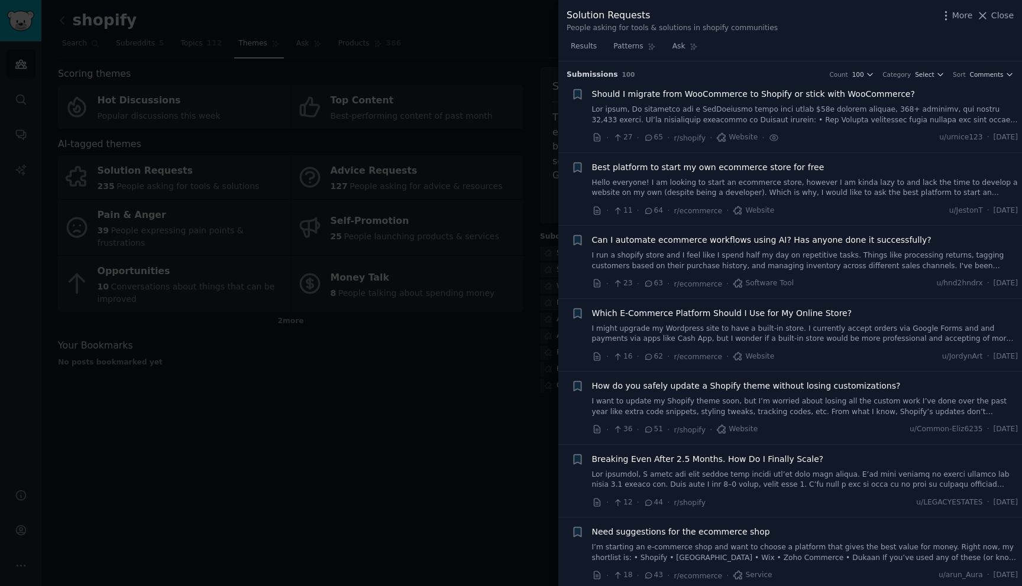
click at [803, 256] on link "I run a shopify store and I feel like I spend half my day on repetitive tasks. …" at bounding box center [805, 261] width 426 height 21
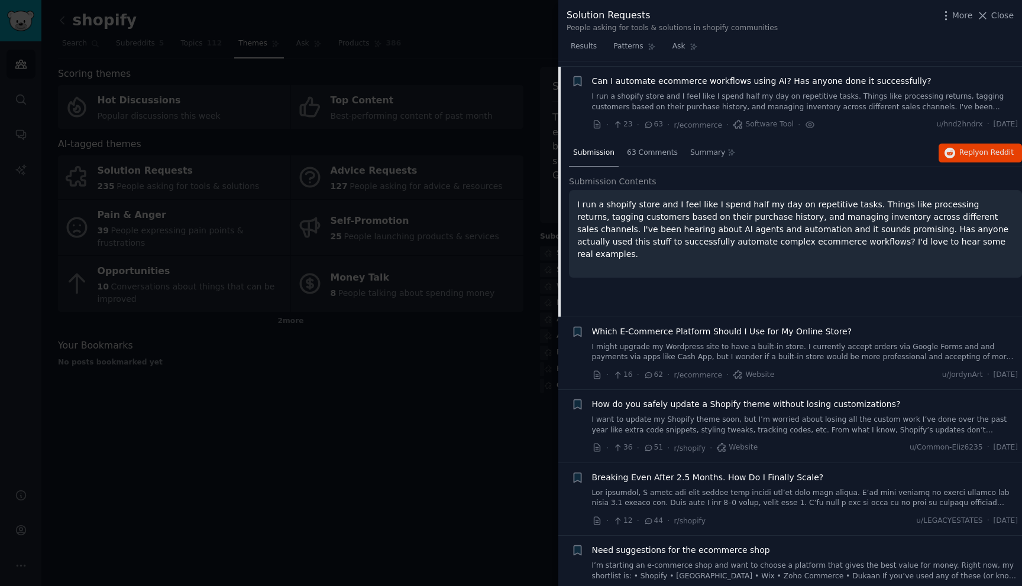
scroll to position [164, 0]
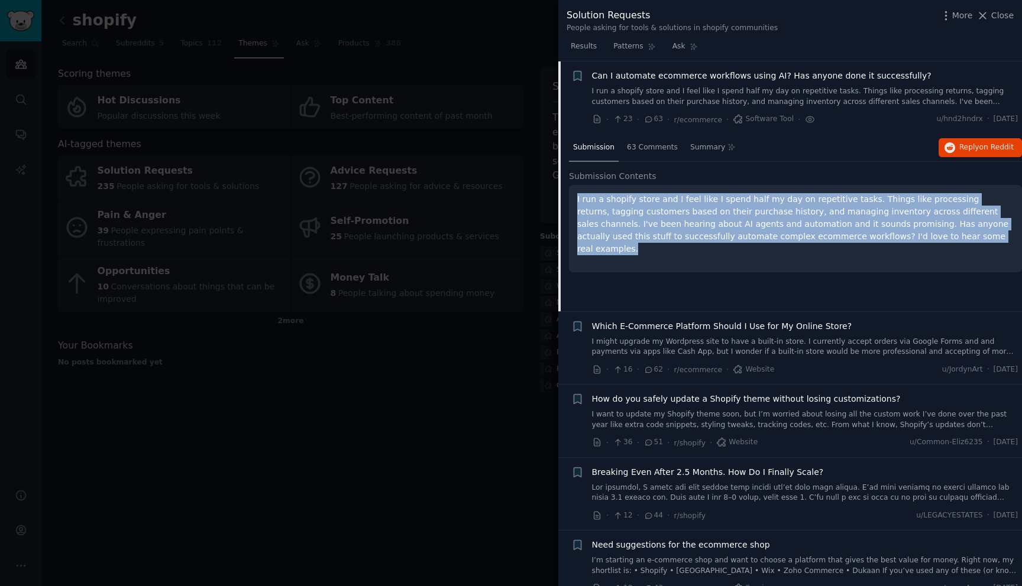
drag, startPoint x: 932, startPoint y: 238, endPoint x: 572, endPoint y: 200, distance: 362.5
click at [572, 200] on div "I run a shopify store and I feel like I spend half my day on repetitive tasks. …" at bounding box center [795, 228] width 453 height 87
copy p "I run a shopify store and I feel like I spend half my day on repetitive tasks. …"
click at [816, 291] on div "Submission 63 Comments Summary Reply on Reddit Submission Contents I run a shop…" at bounding box center [795, 222] width 453 height 177
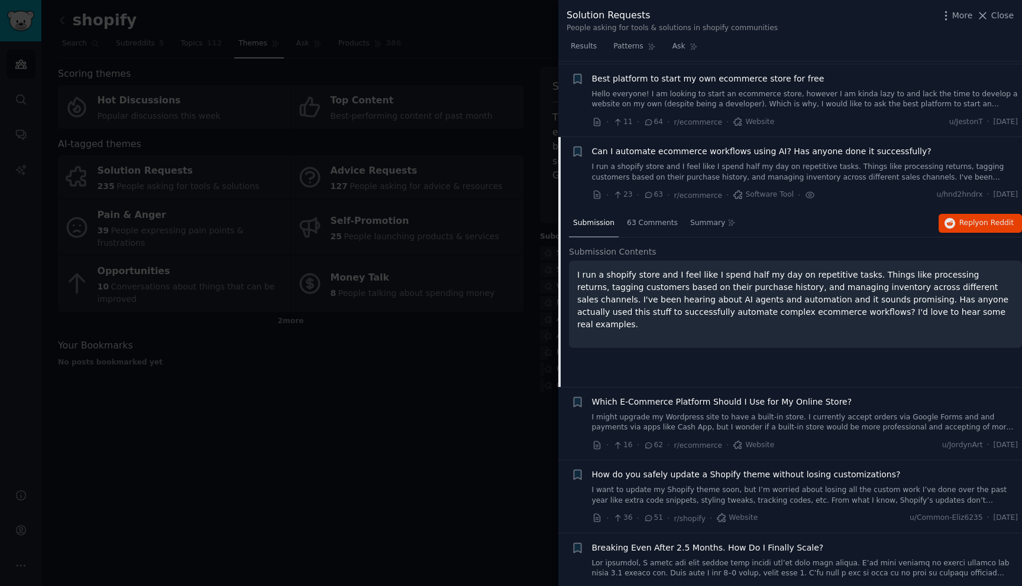
scroll to position [70, 0]
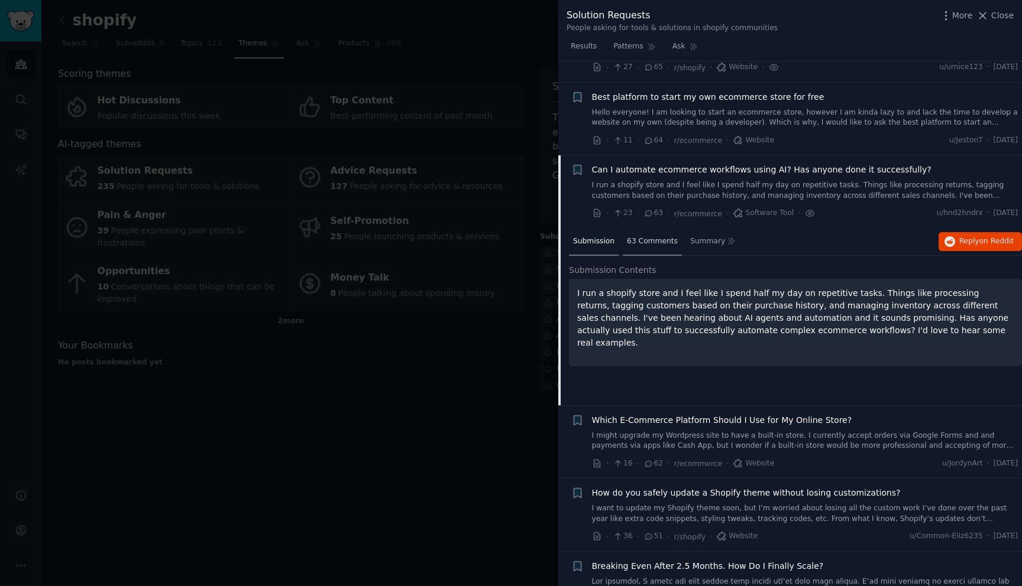
click at [656, 238] on span "63 Comments" at bounding box center [652, 241] width 51 height 11
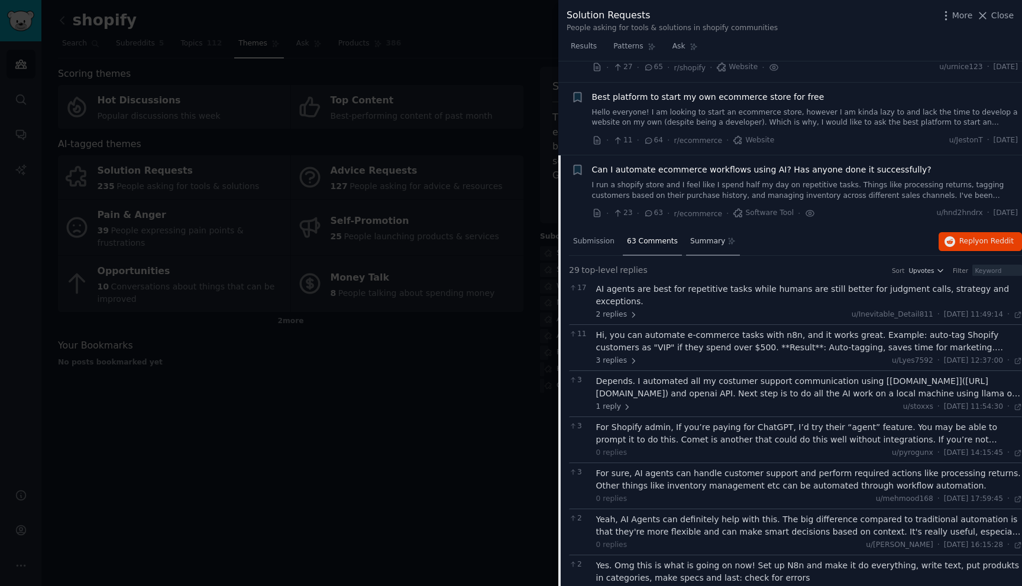
click at [708, 243] on span "Summary" at bounding box center [707, 241] width 35 height 11
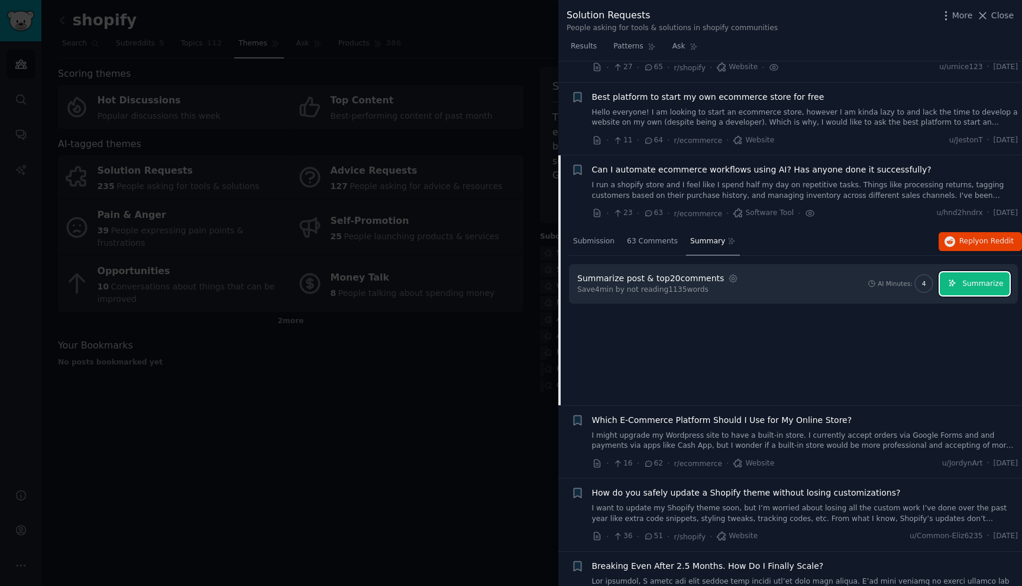
click at [970, 286] on span "Summarize" at bounding box center [982, 284] width 41 height 11
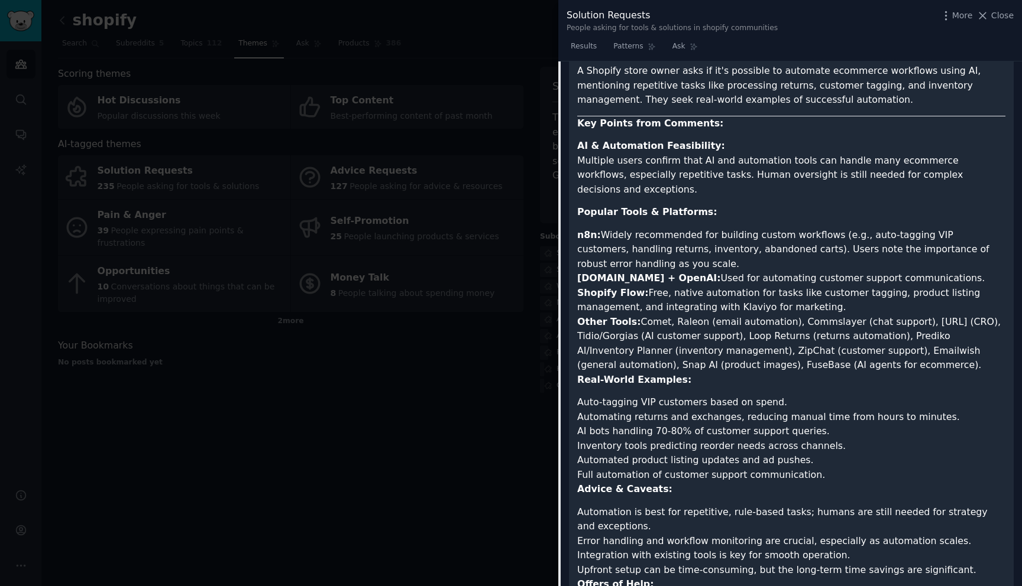
scroll to position [351, 0]
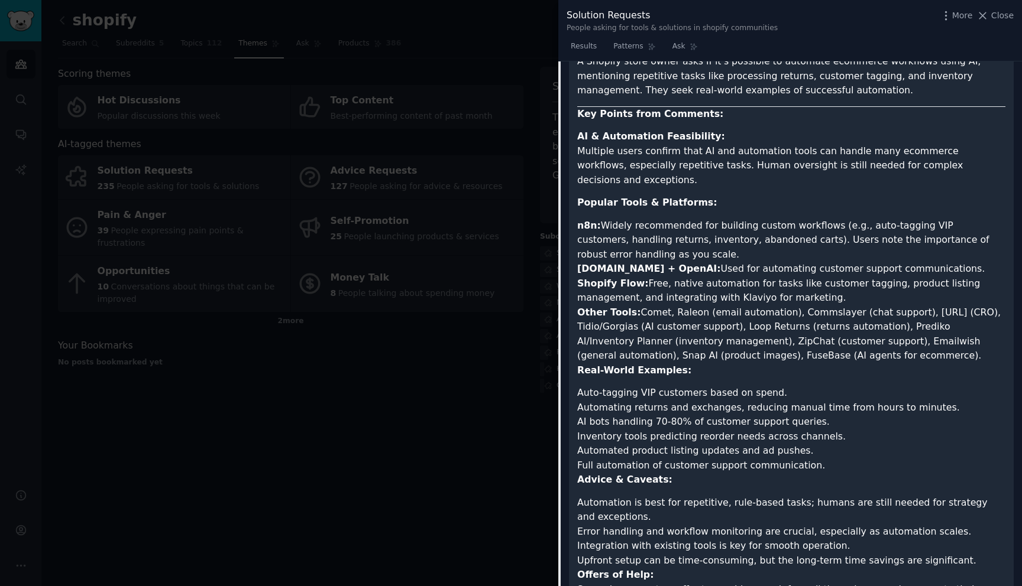
click at [688, 345] on li "Other Tools: Comet, Raleon (email automation), Commslayer (chat support), Shopl…" at bounding box center [791, 335] width 428 height 58
copy li "FuseBase"
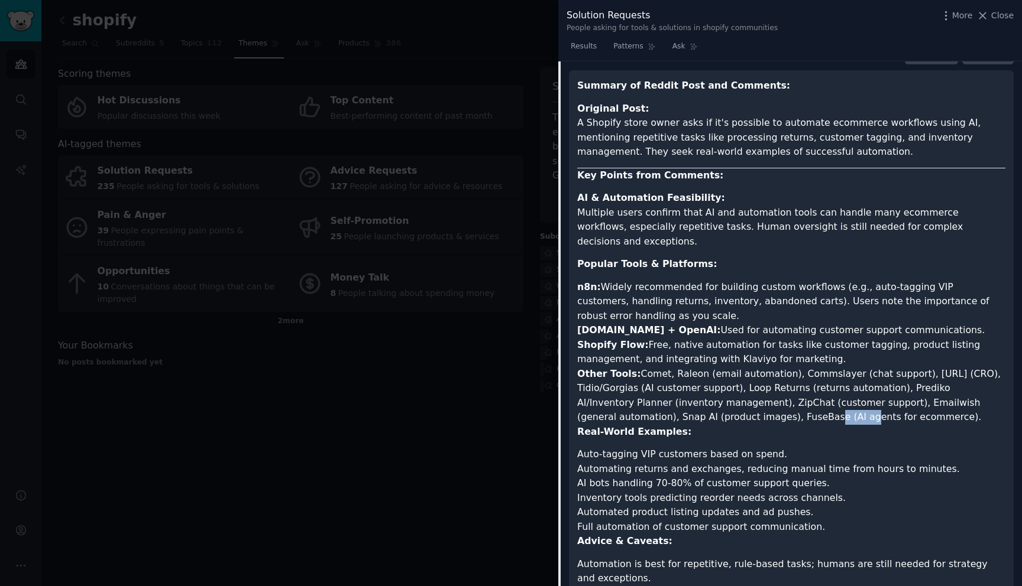
scroll to position [291, 0]
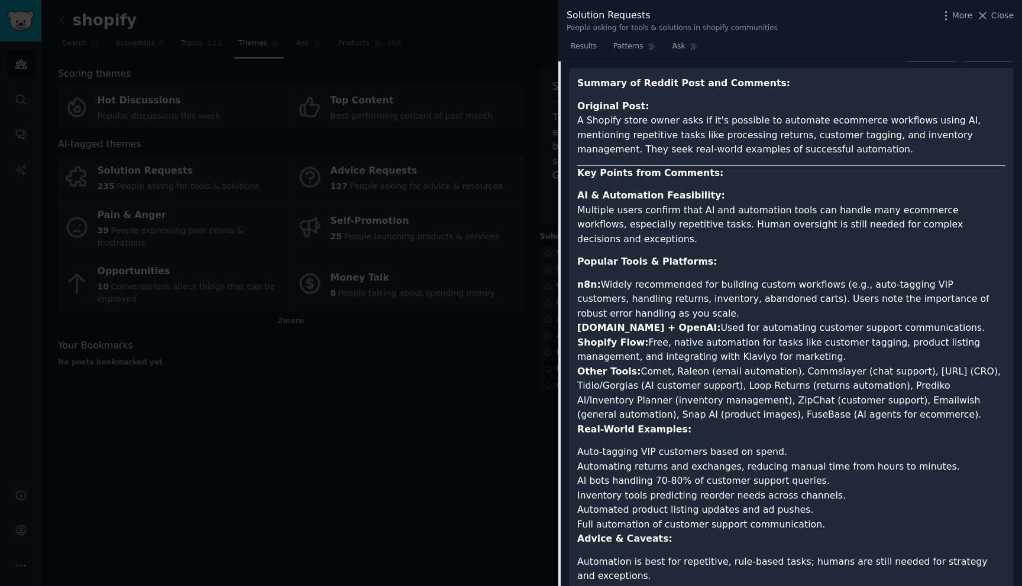
click at [700, 423] on p "Real-World Examples:" at bounding box center [791, 430] width 428 height 15
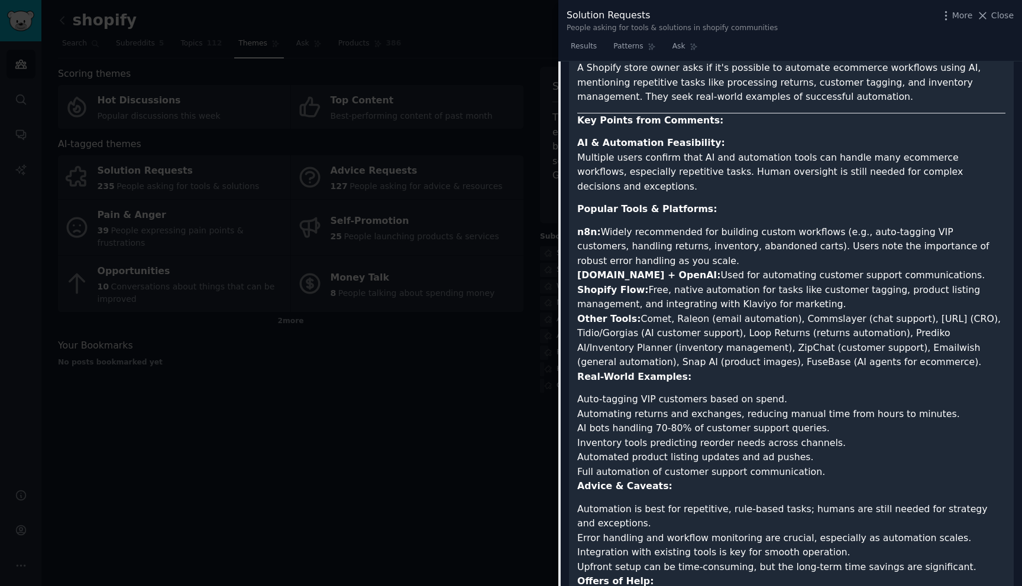
scroll to position [345, 0]
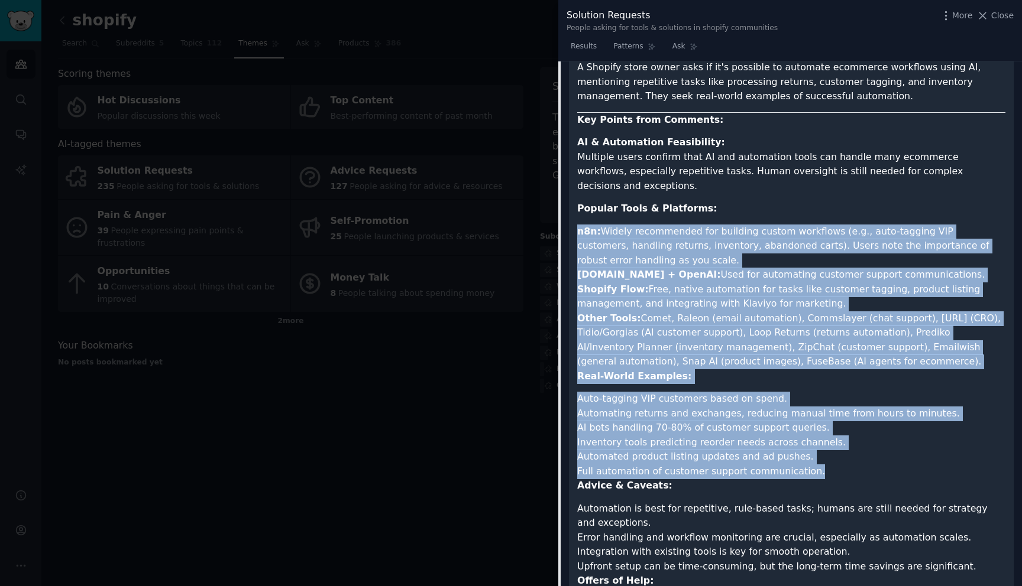
drag, startPoint x: 808, startPoint y: 458, endPoint x: 570, endPoint y: 207, distance: 345.4
click at [570, 207] on div "Summary of Reddit Post and Comments: Original Post: A Shopify store owner asks …" at bounding box center [791, 358] width 445 height 686
copy ul "n8n: Widely recommended for building custom workflows (e.g., auto-tagging VIP c…"
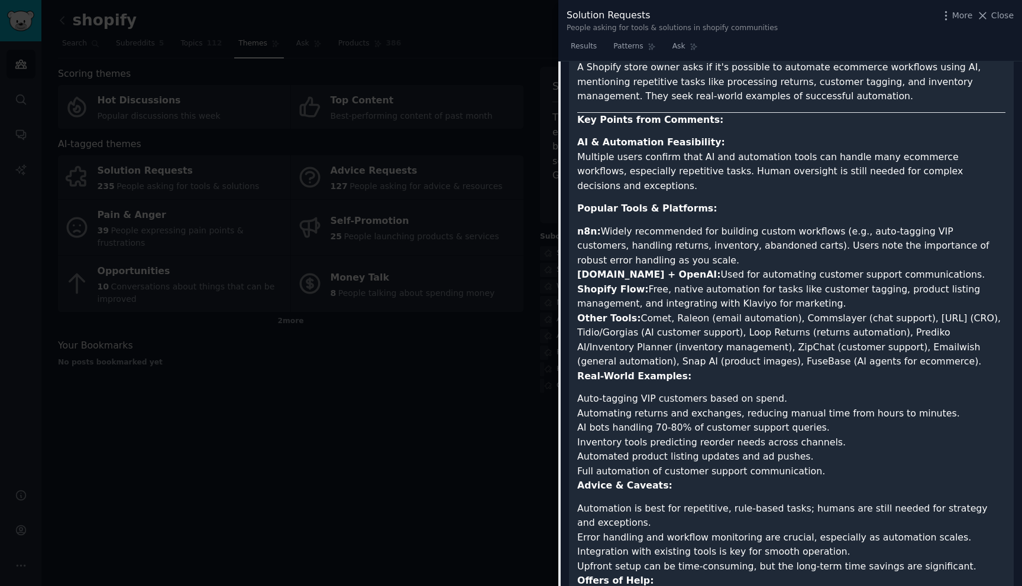
click at [742, 184] on ul "AI & Automation Feasibility: Multiple users confirm that AI and automation tool…" at bounding box center [791, 376] width 428 height 482
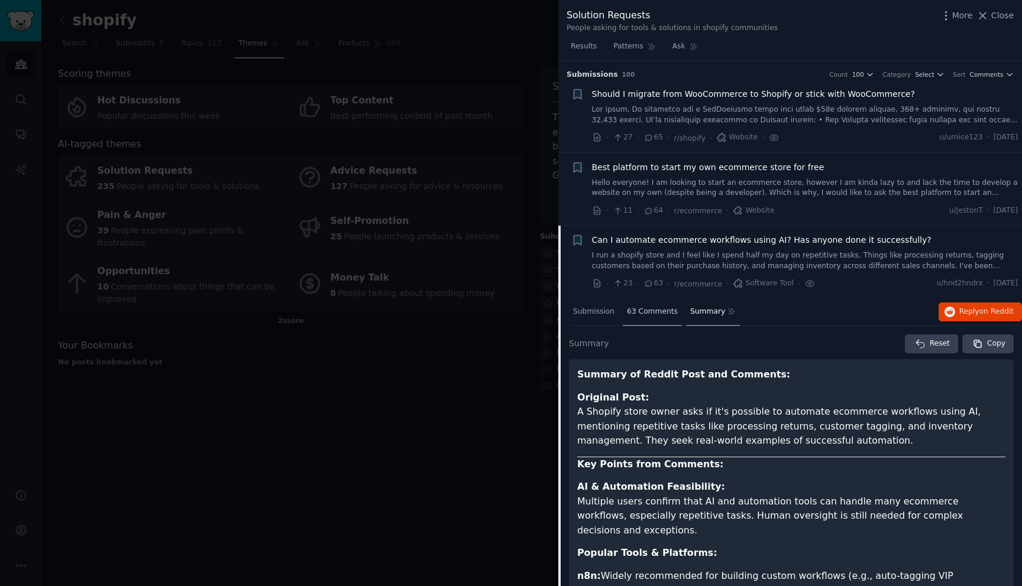
click at [663, 314] on span "63 Comments" at bounding box center [652, 312] width 51 height 11
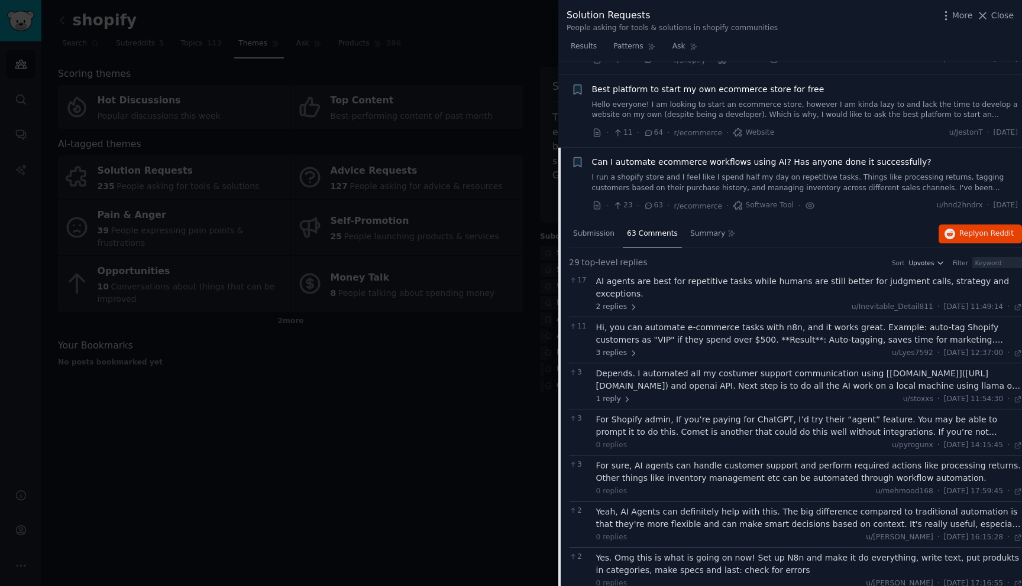
scroll to position [86, 0]
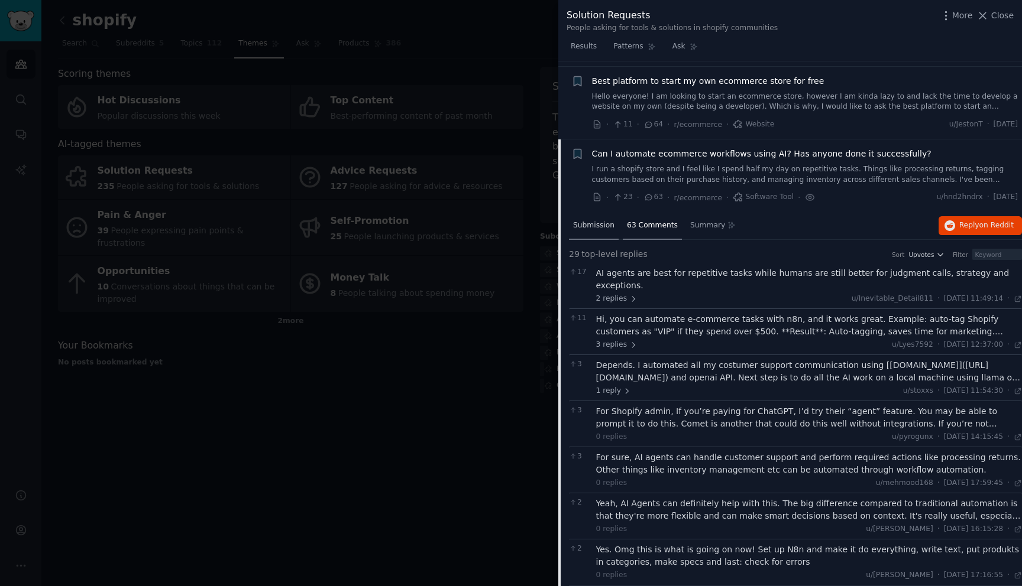
click at [594, 227] on span "Submission" at bounding box center [593, 226] width 41 height 11
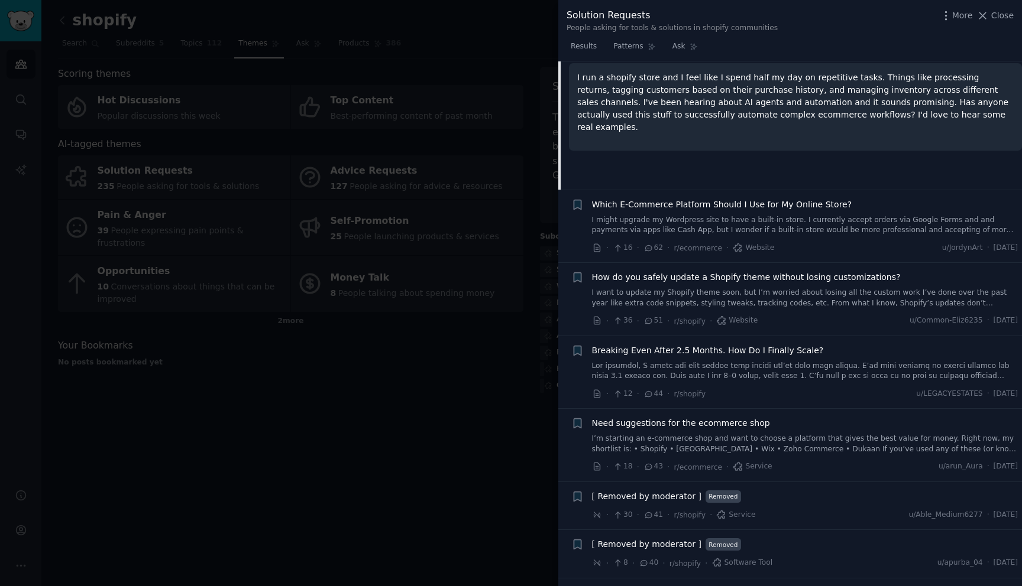
scroll to position [287, 0]
